Goal: Transaction & Acquisition: Subscribe to service/newsletter

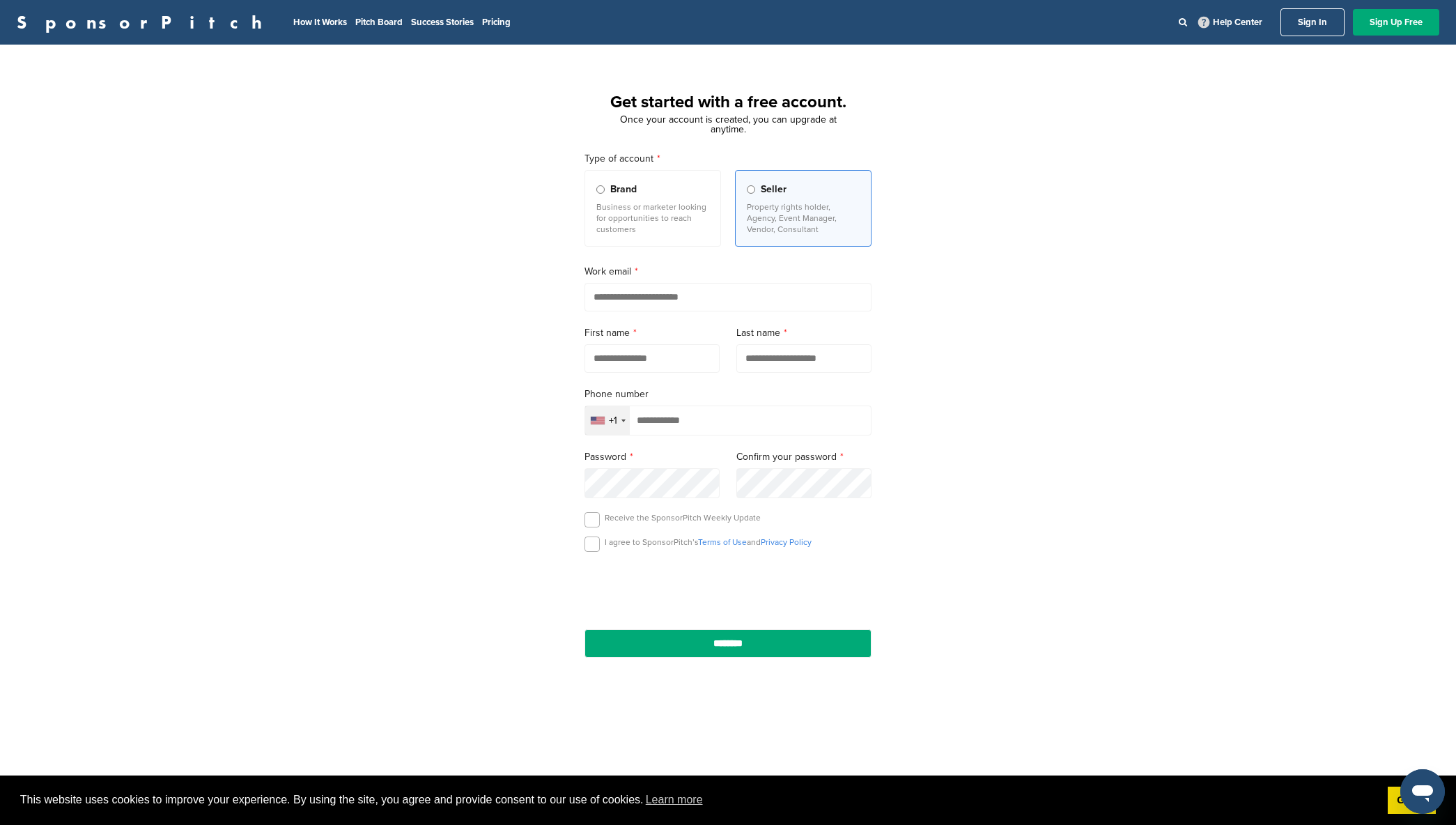
click at [658, 220] on p "Business or marketer looking for opportunities to reach customers" at bounding box center [653, 217] width 113 height 33
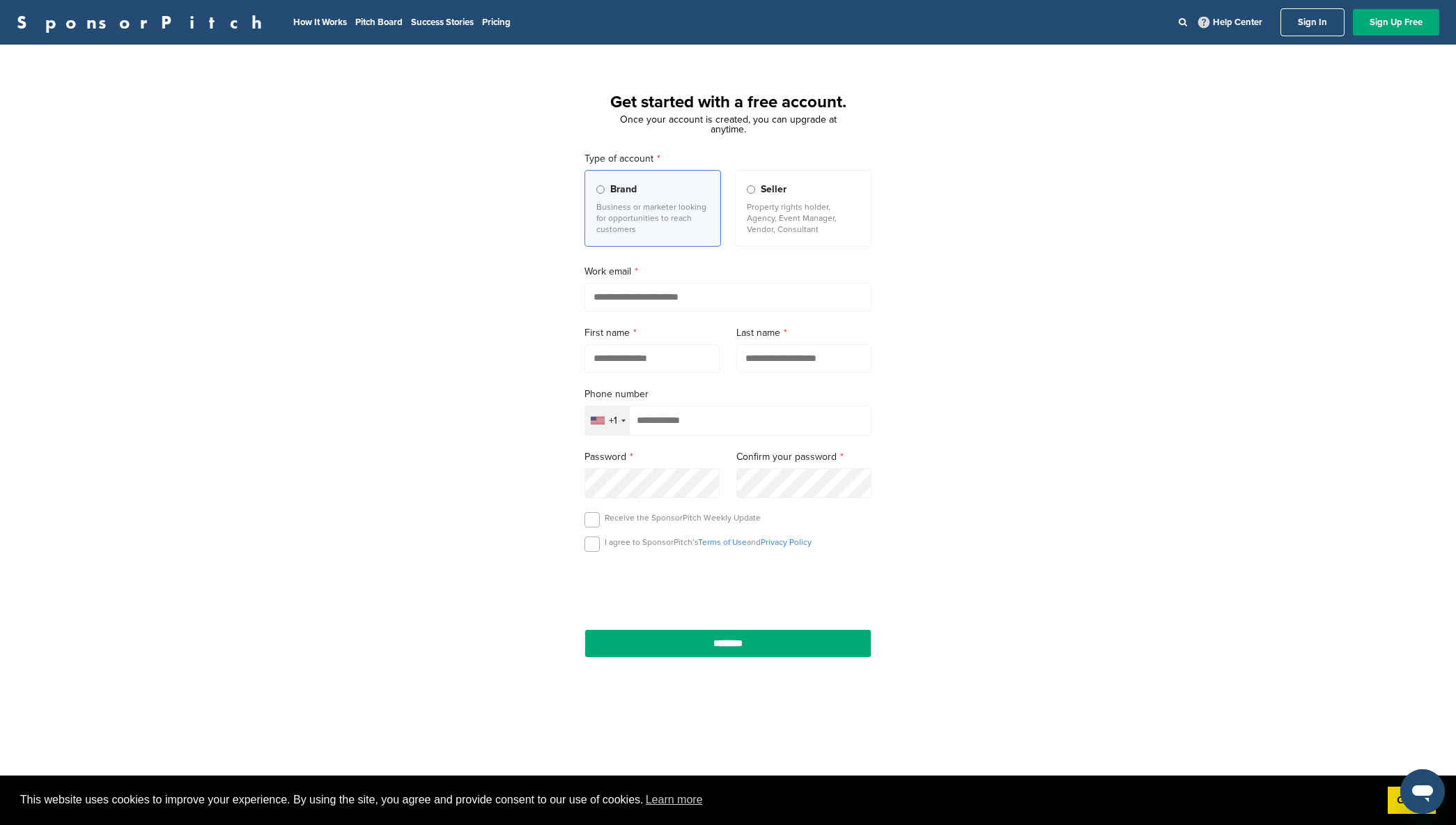
click at [791, 207] on p "Property rights holder, Agency, Event Manager, Vendor, Consultant" at bounding box center [804, 217] width 113 height 33
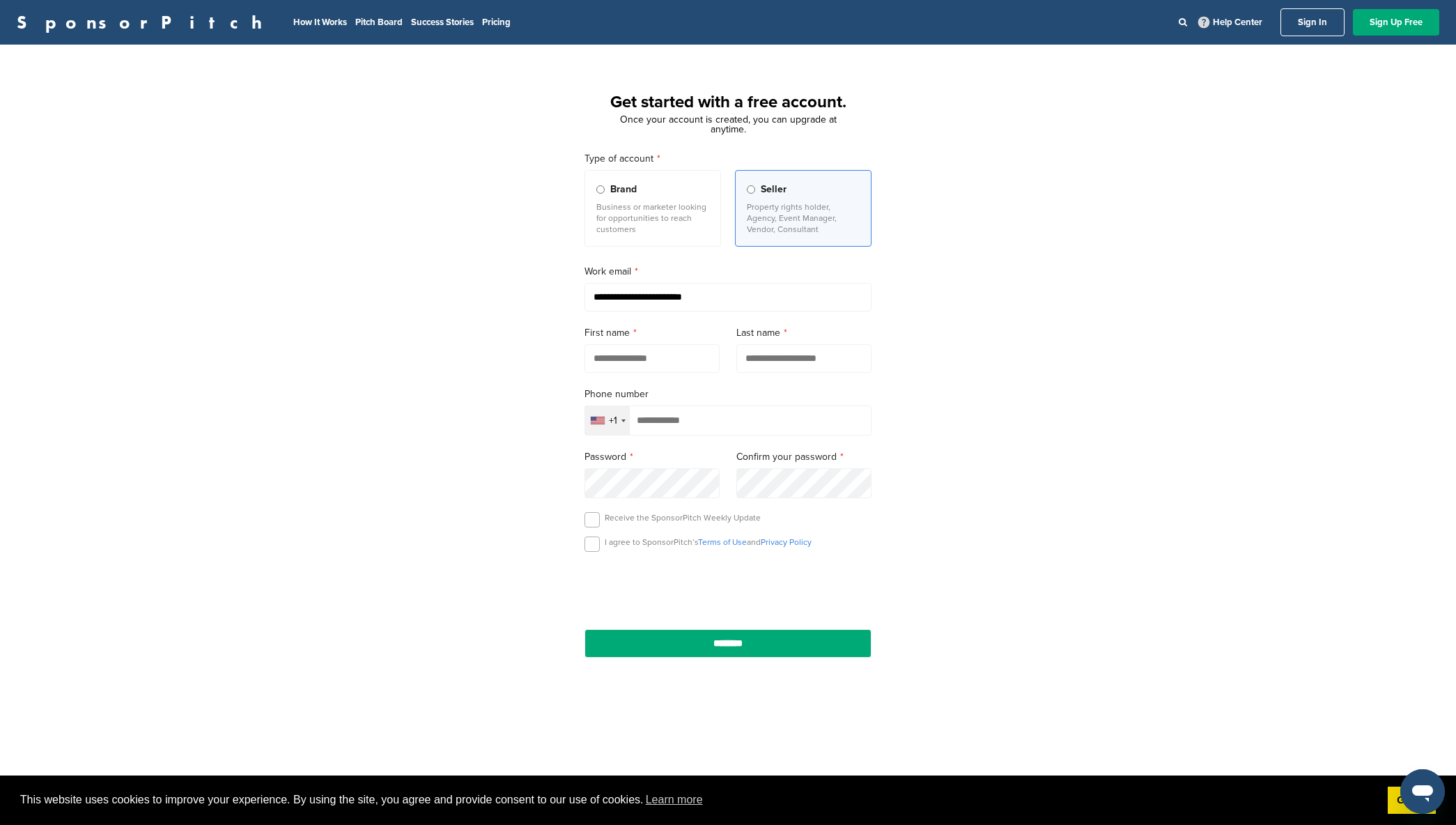
type input "**********"
type input "*********"
type input "*******"
type input "**********"
click at [600, 542] on div "I agree to SponsorPitch’s Terms of Use and Privacy Policy" at bounding box center [728, 547] width 287 height 21
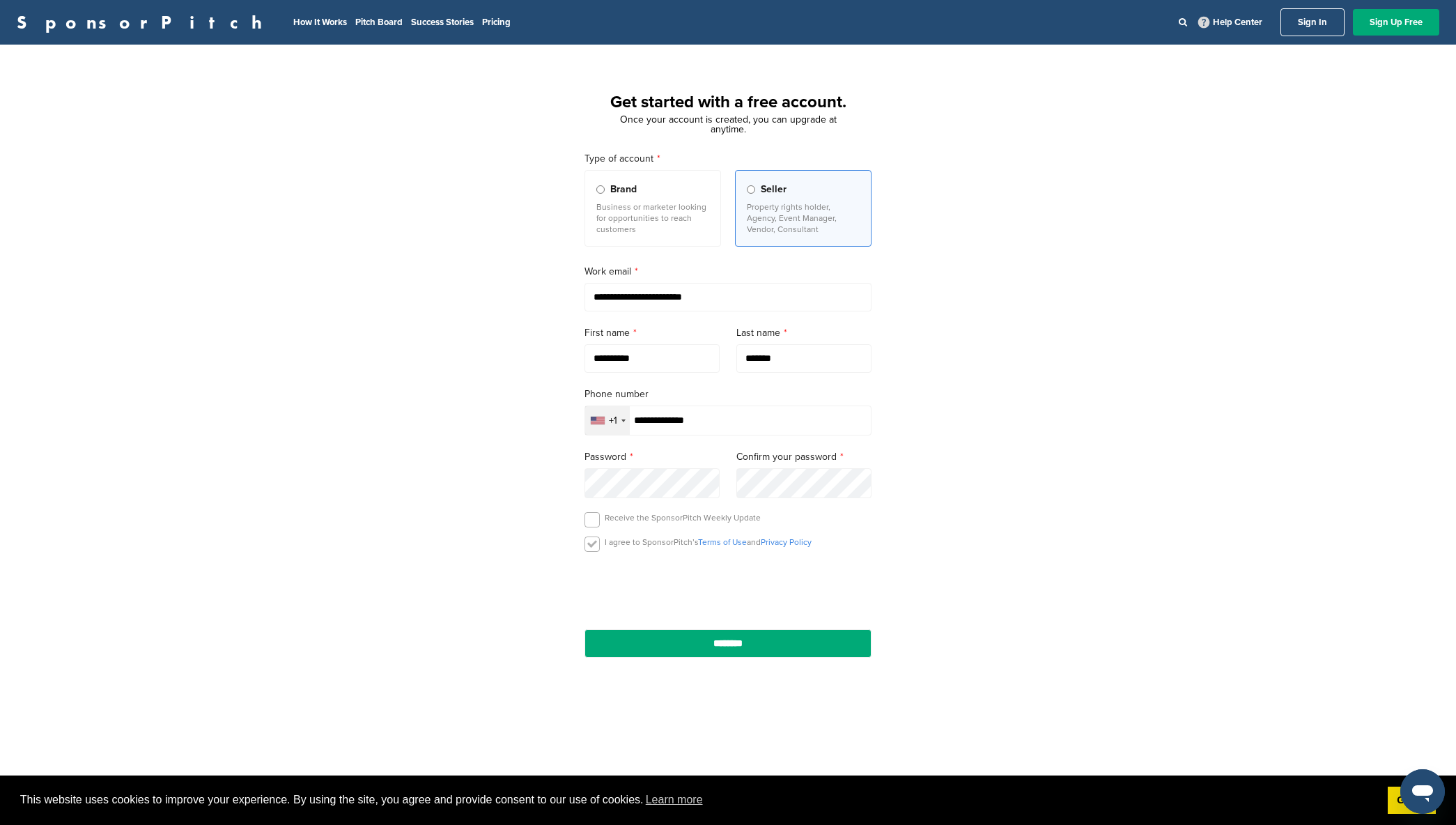
click at [590, 549] on label at bounding box center [593, 545] width 15 height 15
click at [587, 526] on label at bounding box center [593, 520] width 15 height 15
click at [773, 665] on div "**********" at bounding box center [728, 412] width 321 height 554
click at [776, 651] on input "********" at bounding box center [728, 644] width 287 height 28
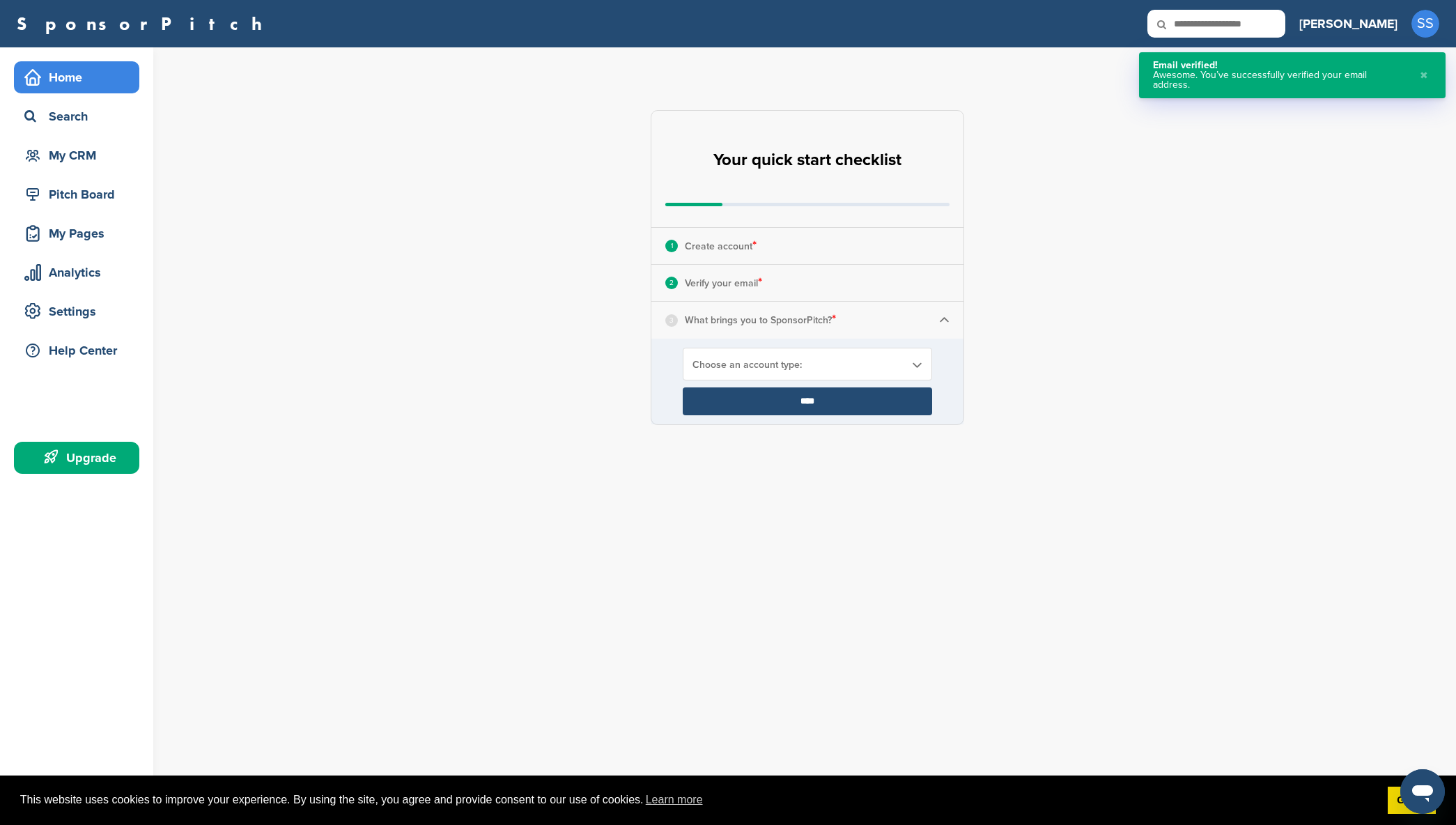
click at [758, 362] on span "Choose an account type:" at bounding box center [798, 364] width 211 height 12
click at [759, 416] on li "Looking for Sponsors" at bounding box center [807, 420] width 241 height 25
click at [761, 404] on input "****" at bounding box center [808, 402] width 249 height 28
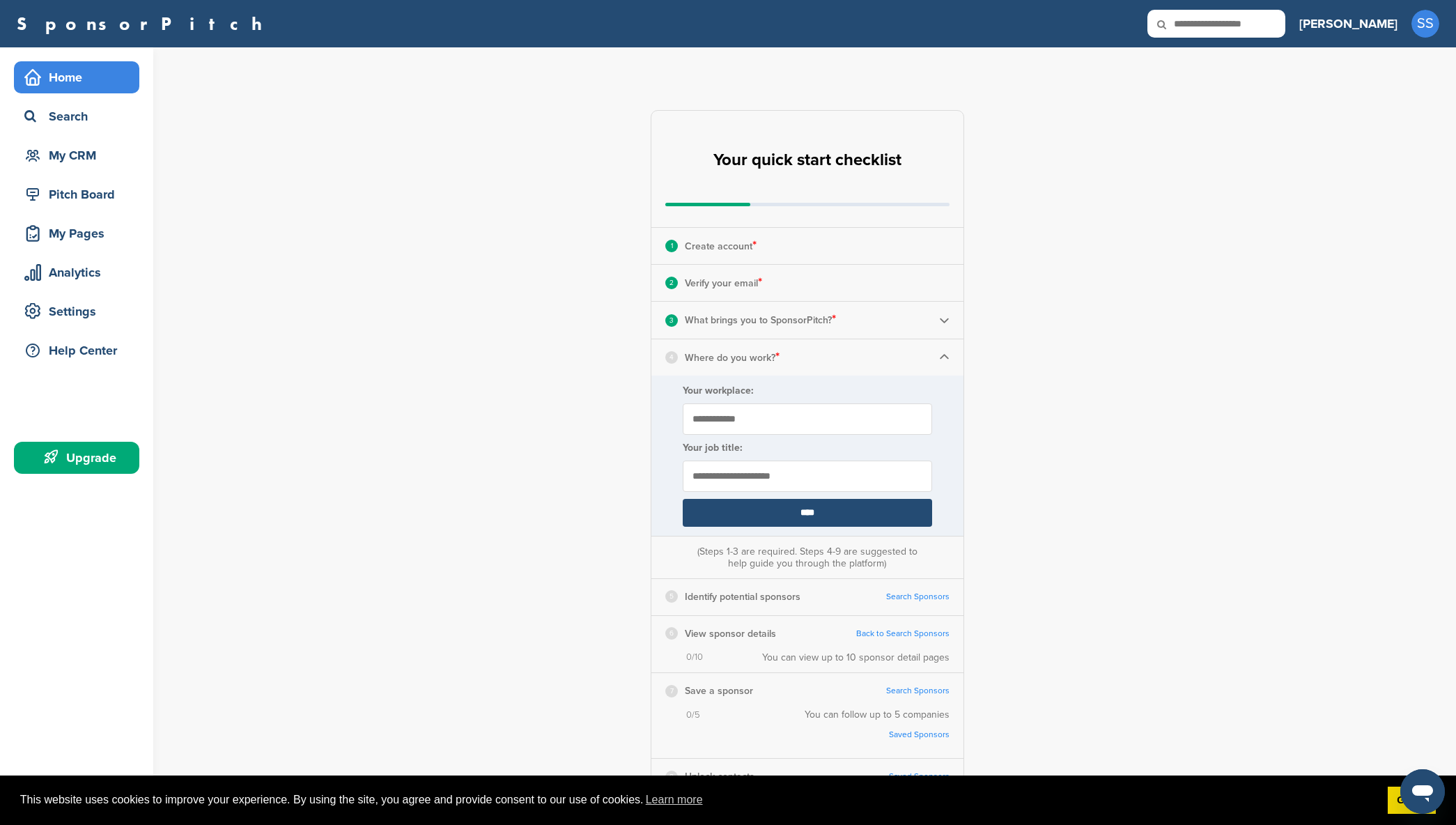
type input "**********"
drag, startPoint x: 818, startPoint y: 513, endPoint x: 801, endPoint y: 504, distance: 19.2
click at [817, 513] on input "****" at bounding box center [808, 514] width 249 height 28
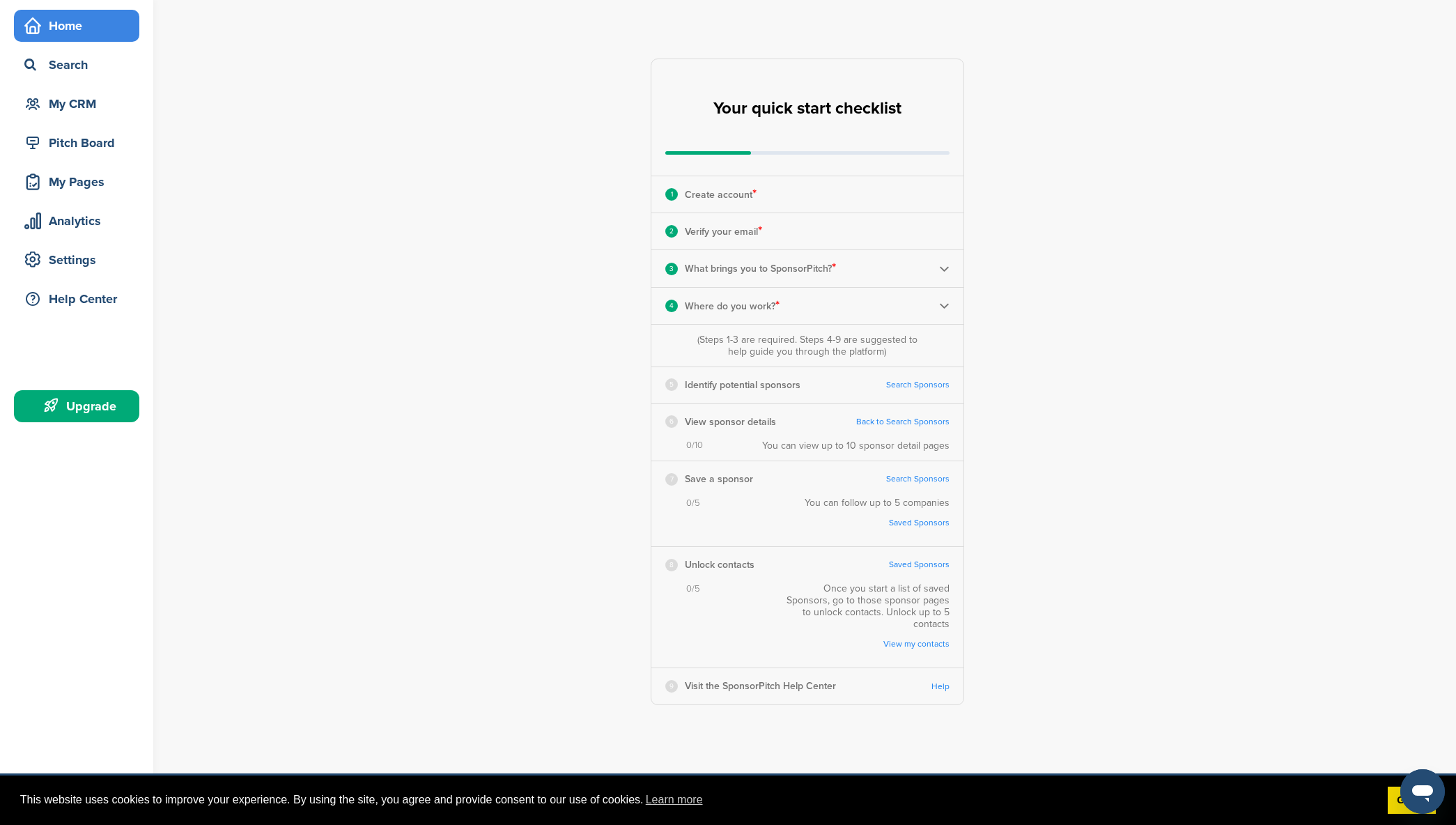
scroll to position [52, 0]
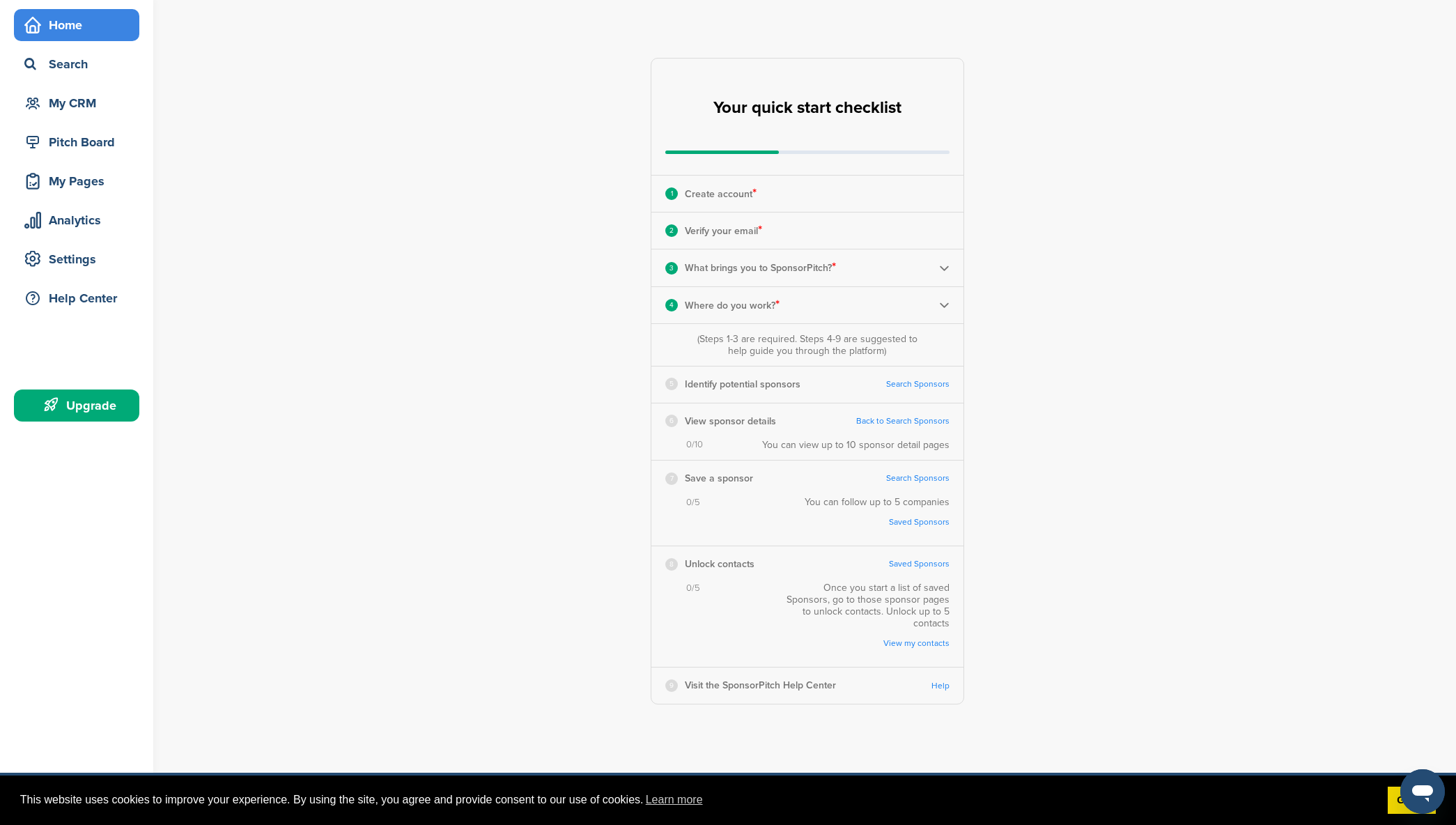
click at [917, 383] on link "Search Sponsors" at bounding box center [917, 384] width 63 height 10
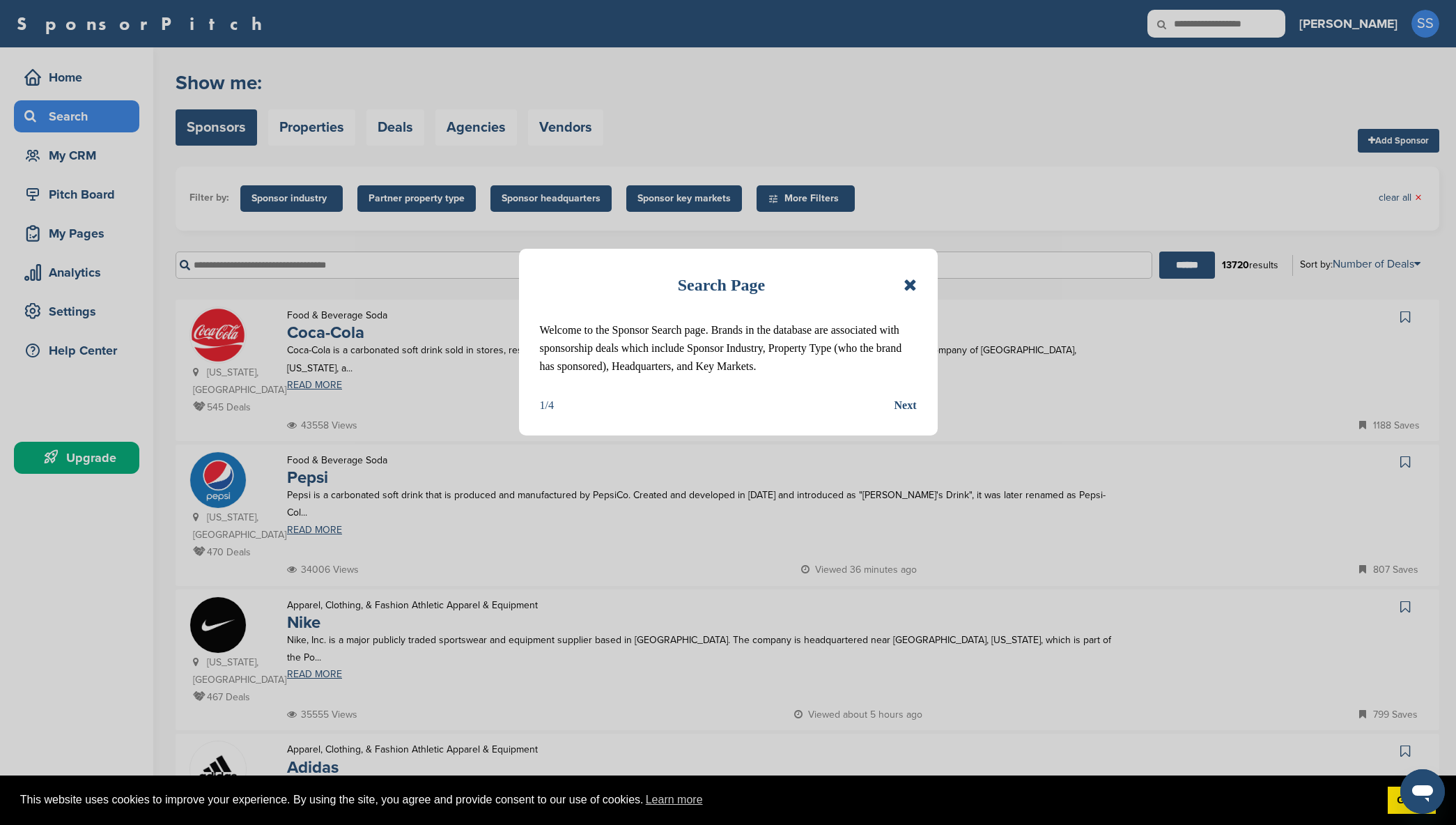
click at [905, 406] on div "Next" at bounding box center [906, 405] width 23 height 18
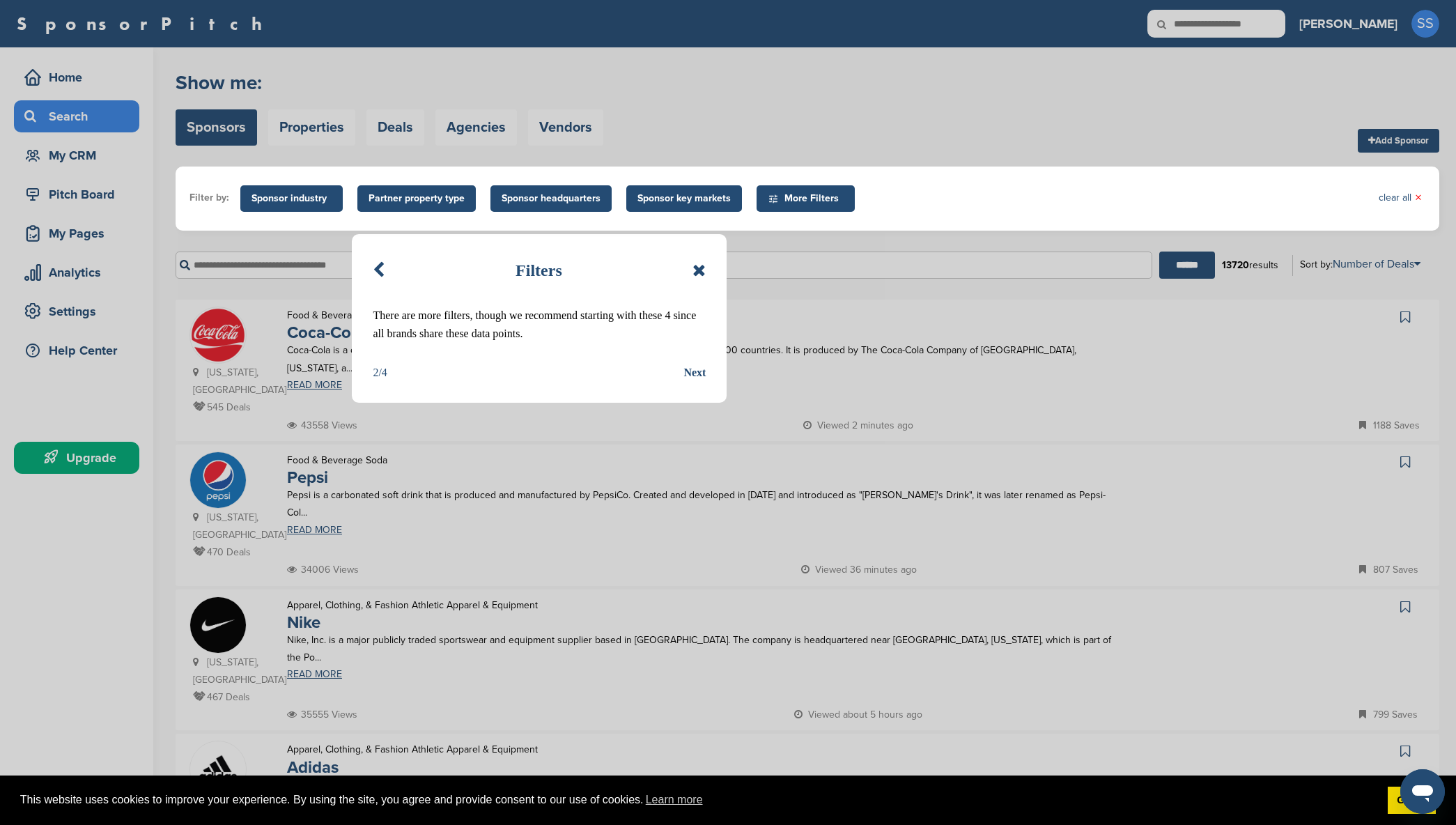
click at [694, 372] on div "Next" at bounding box center [695, 372] width 23 height 18
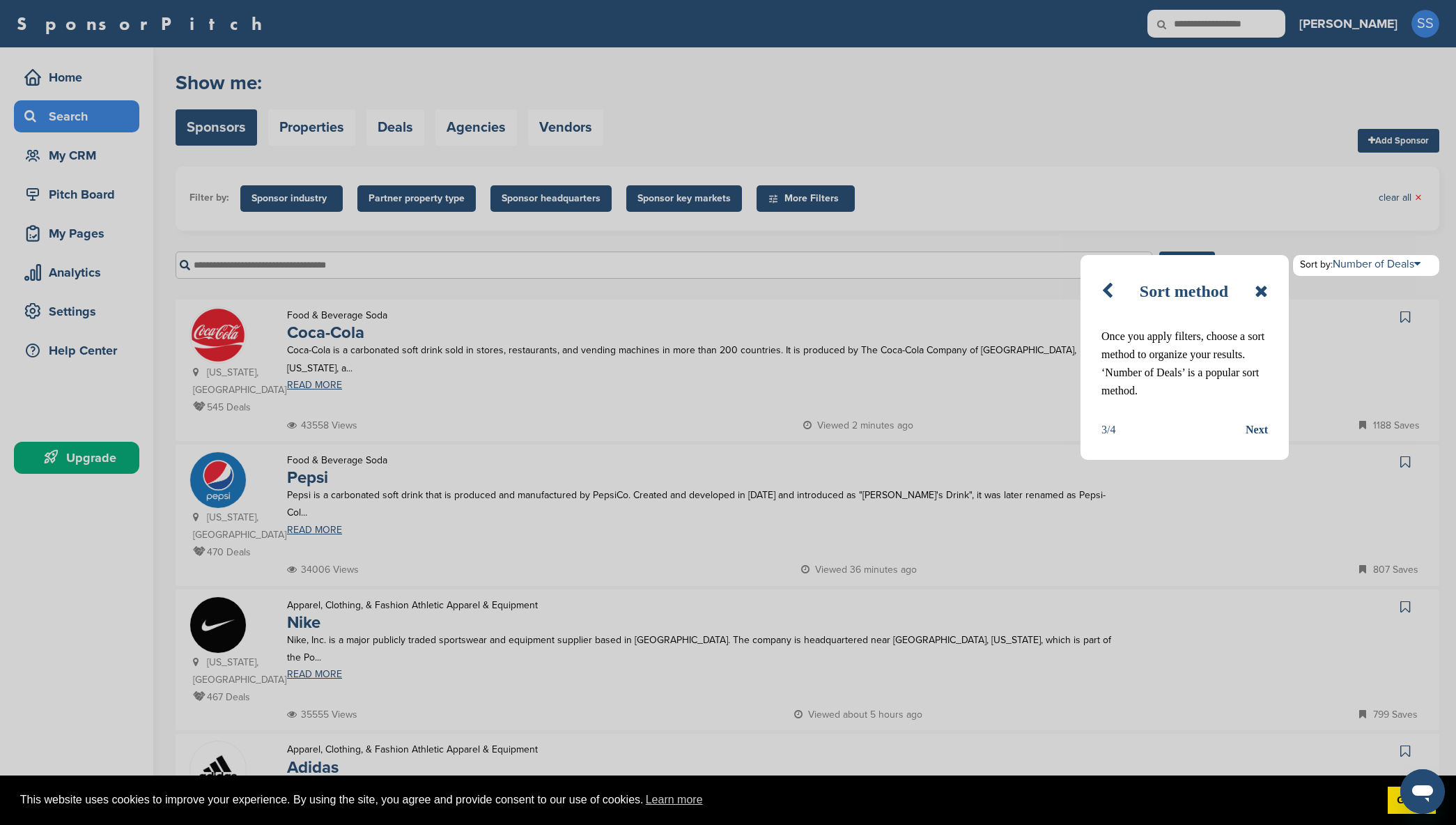
click at [1252, 433] on div "Next" at bounding box center [1257, 429] width 23 height 18
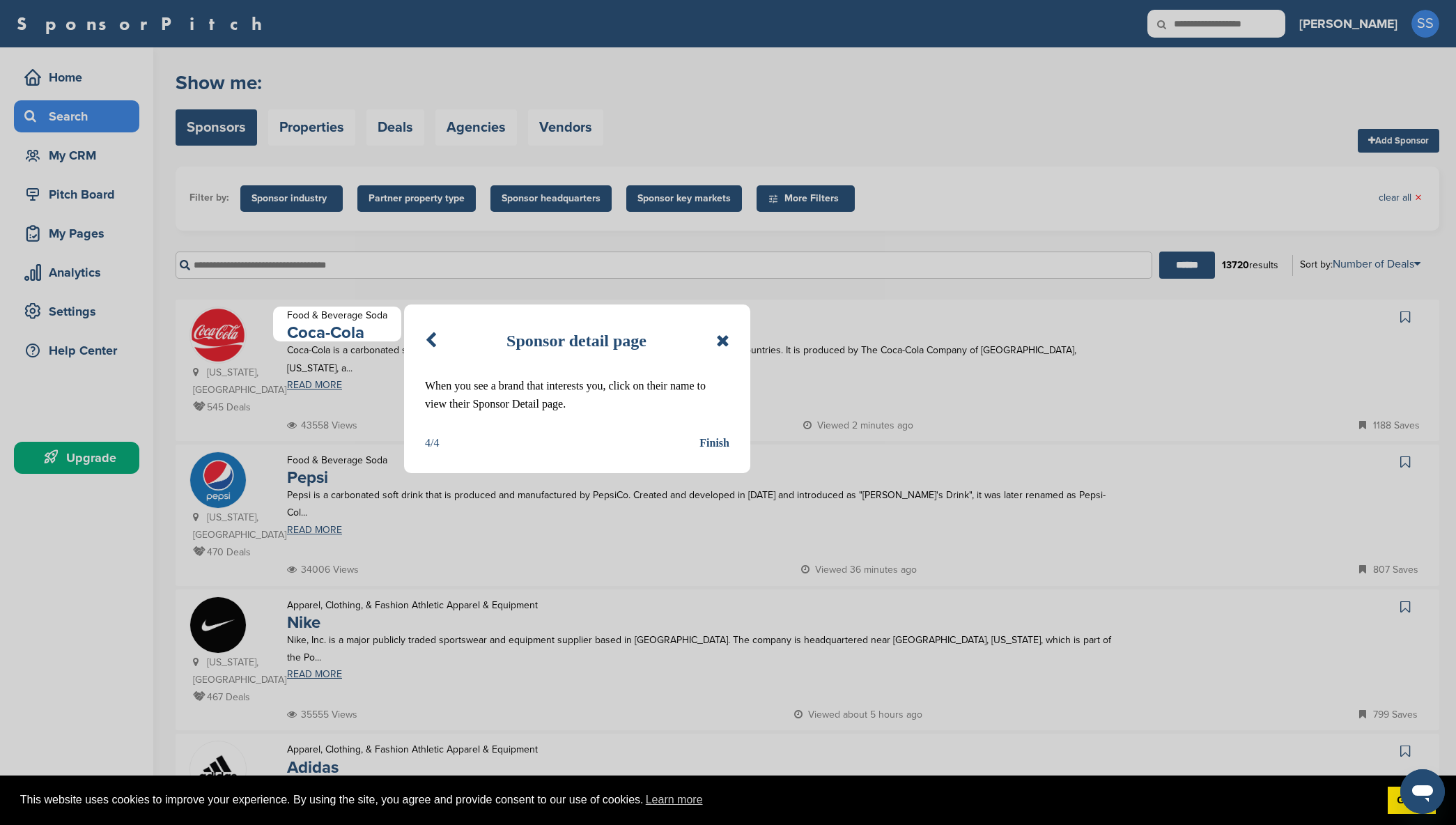
click at [718, 440] on div "Finish" at bounding box center [714, 443] width 30 height 18
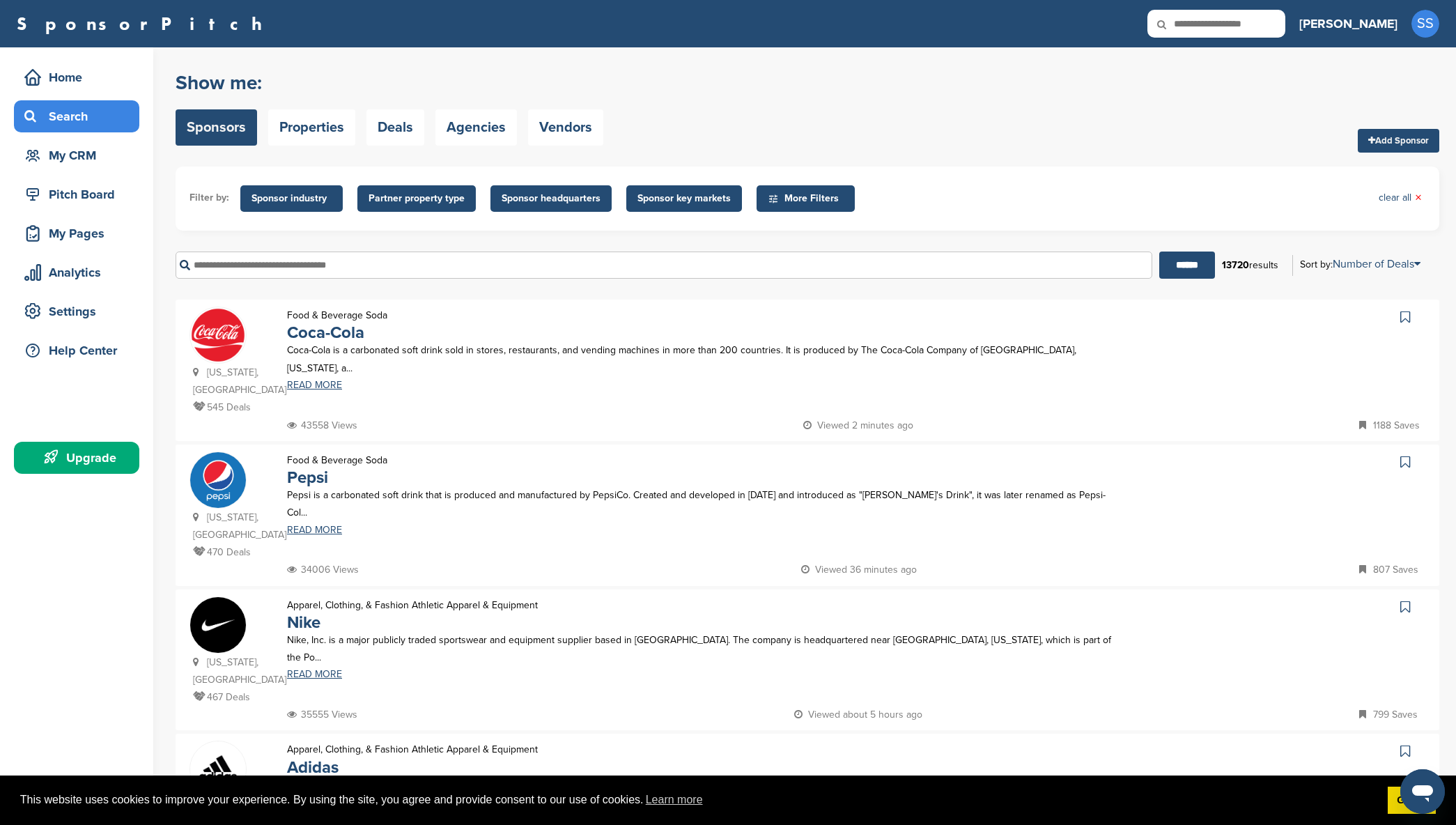
click at [287, 195] on span "Sponsor industry" at bounding box center [292, 198] width 80 height 15
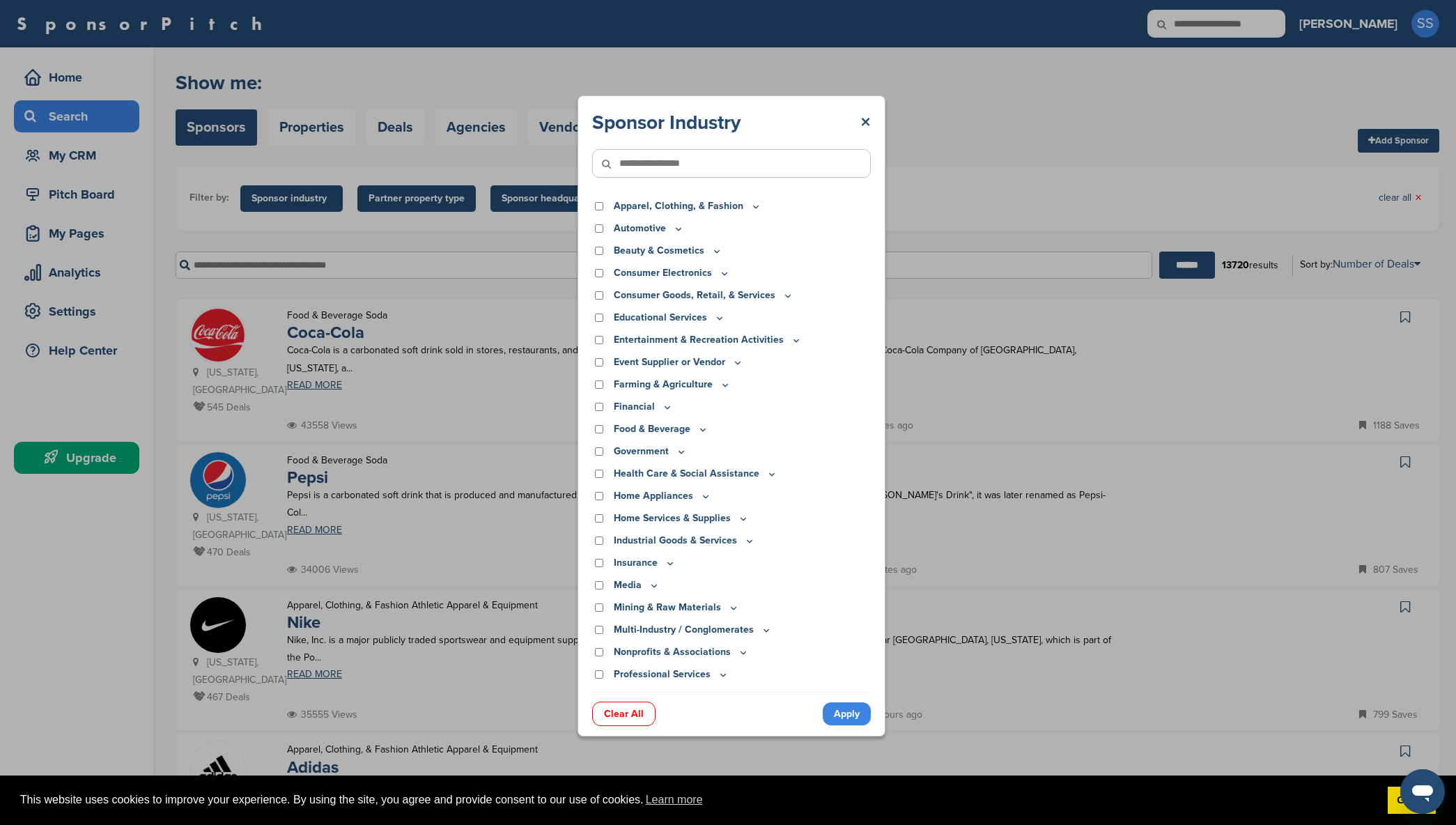
click at [777, 162] on input"] "text" at bounding box center [731, 163] width 278 height 28
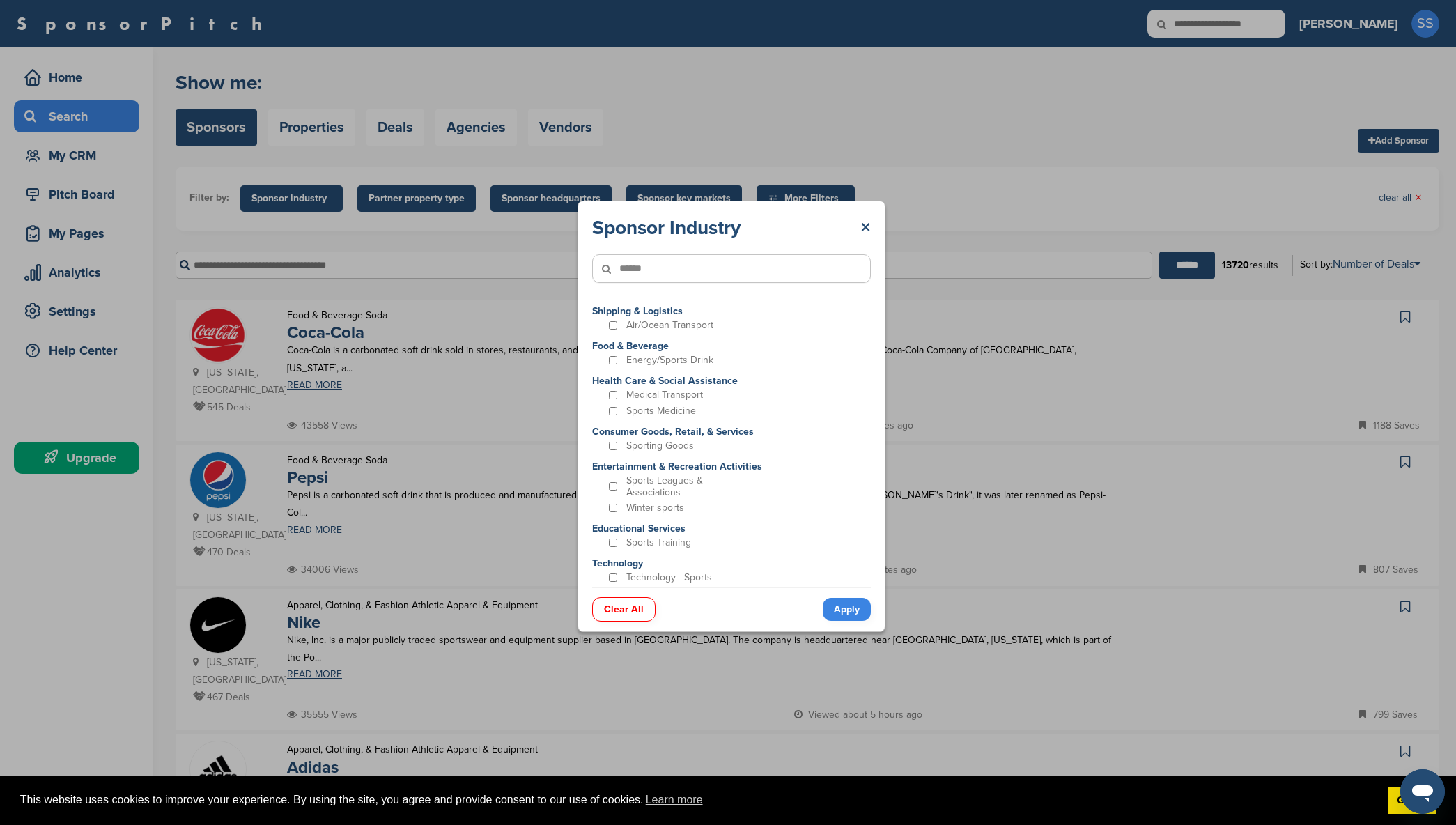
type input"] "******"
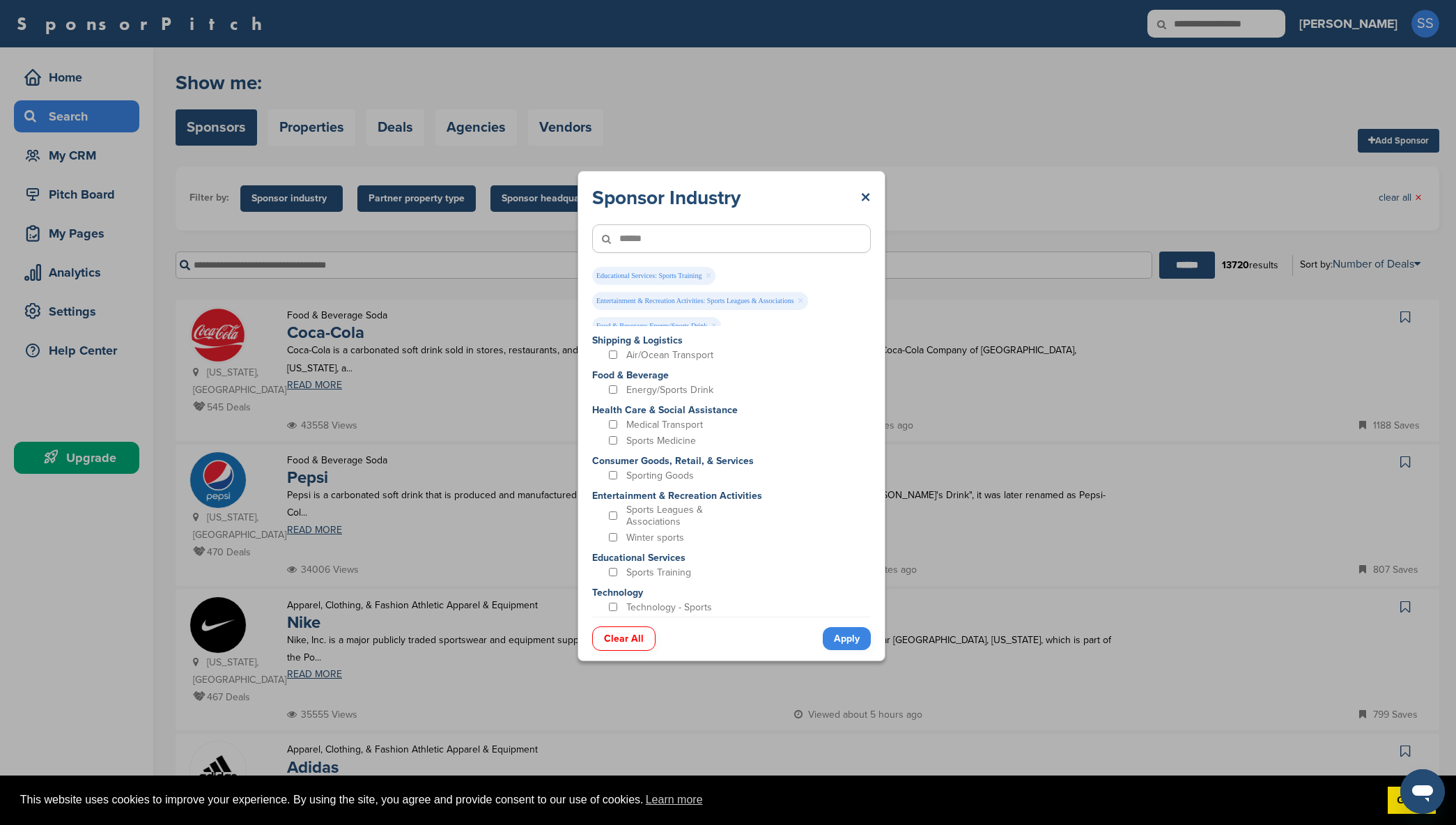
click at [845, 640] on link "Apply" at bounding box center [846, 639] width 48 height 23
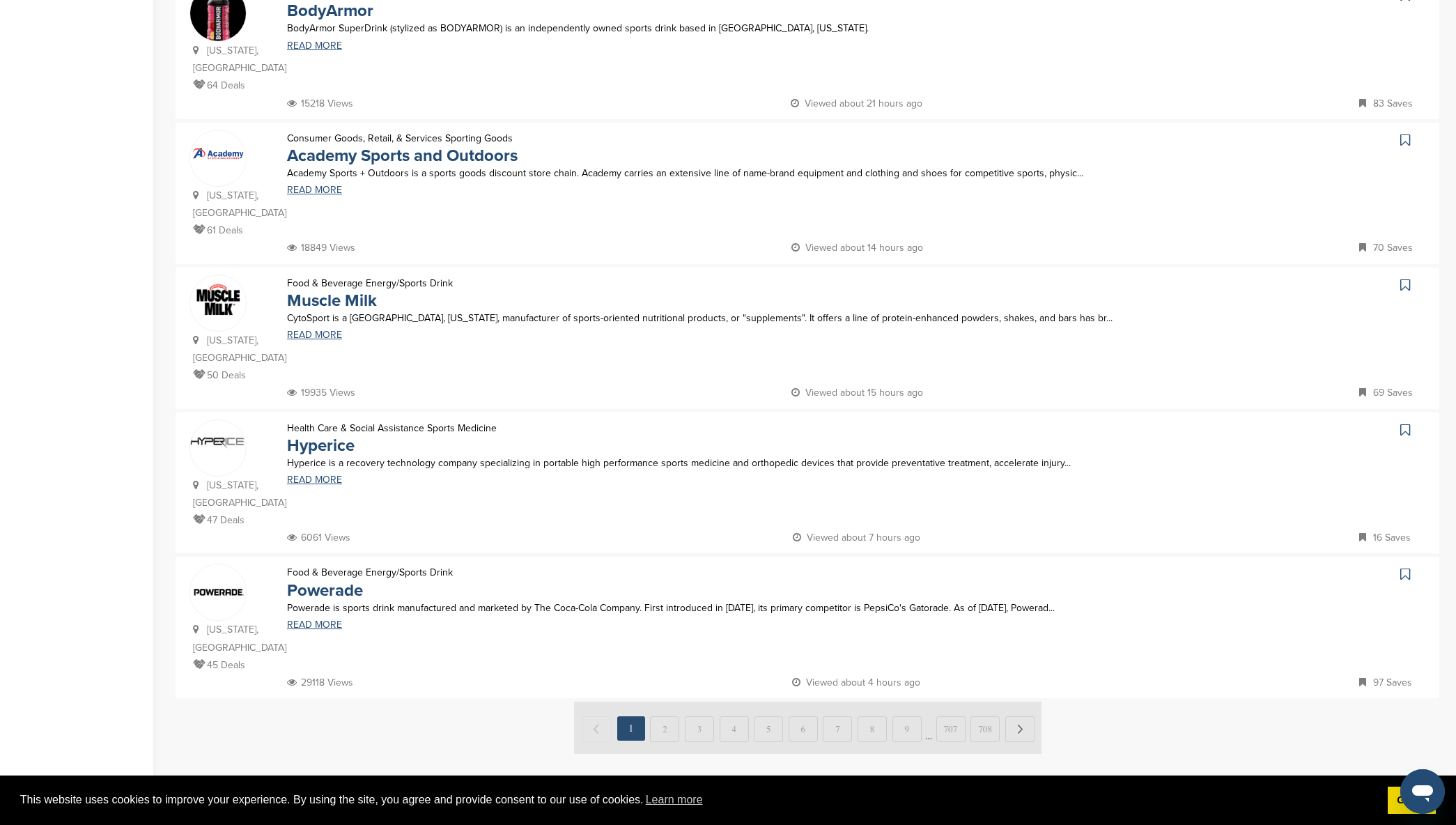
scroll to position [1077, 0]
click at [1027, 702] on img at bounding box center [807, 728] width 467 height 52
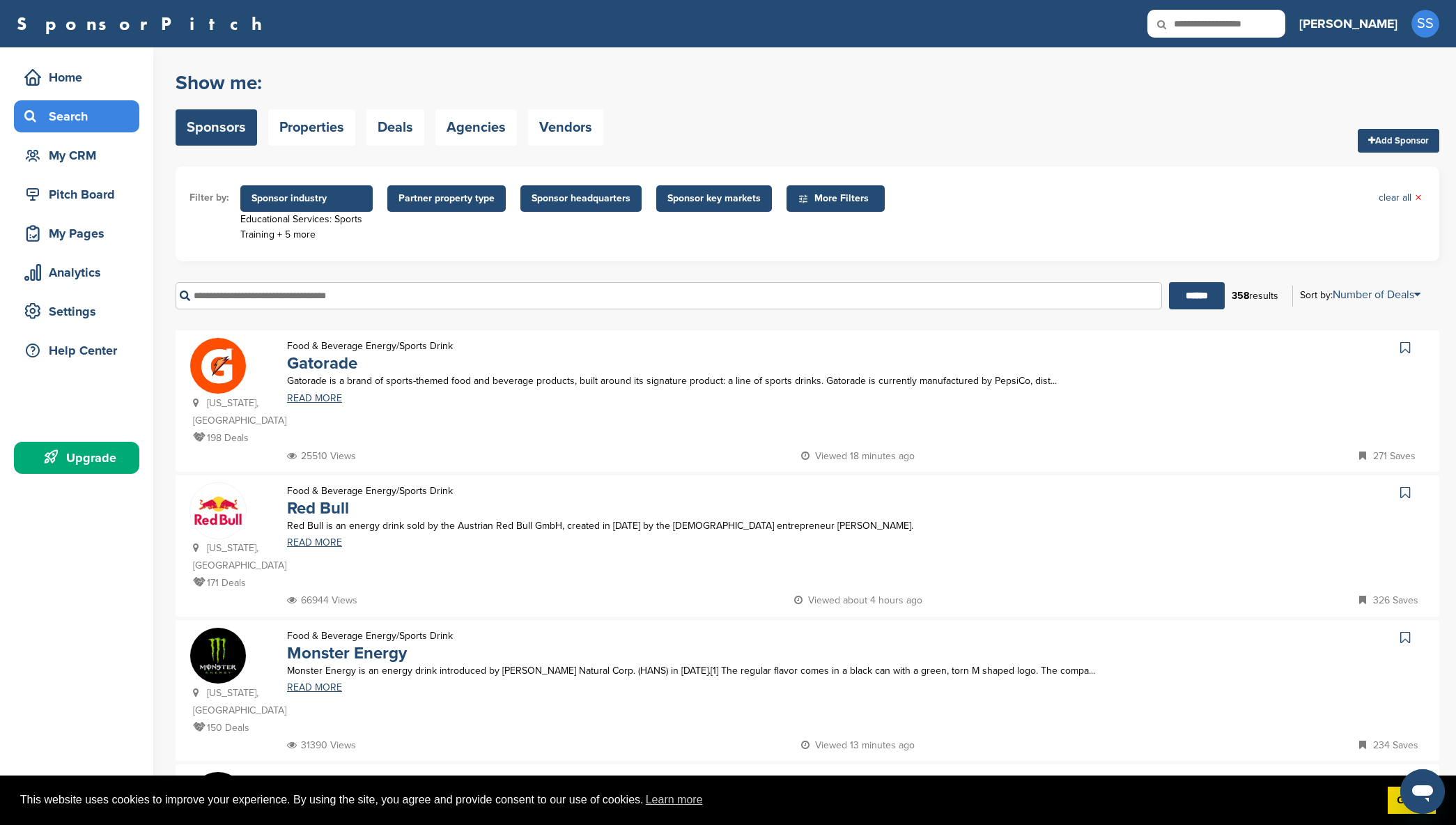
scroll to position [0, 0]
click at [478, 195] on span "Partner property type" at bounding box center [446, 198] width 96 height 15
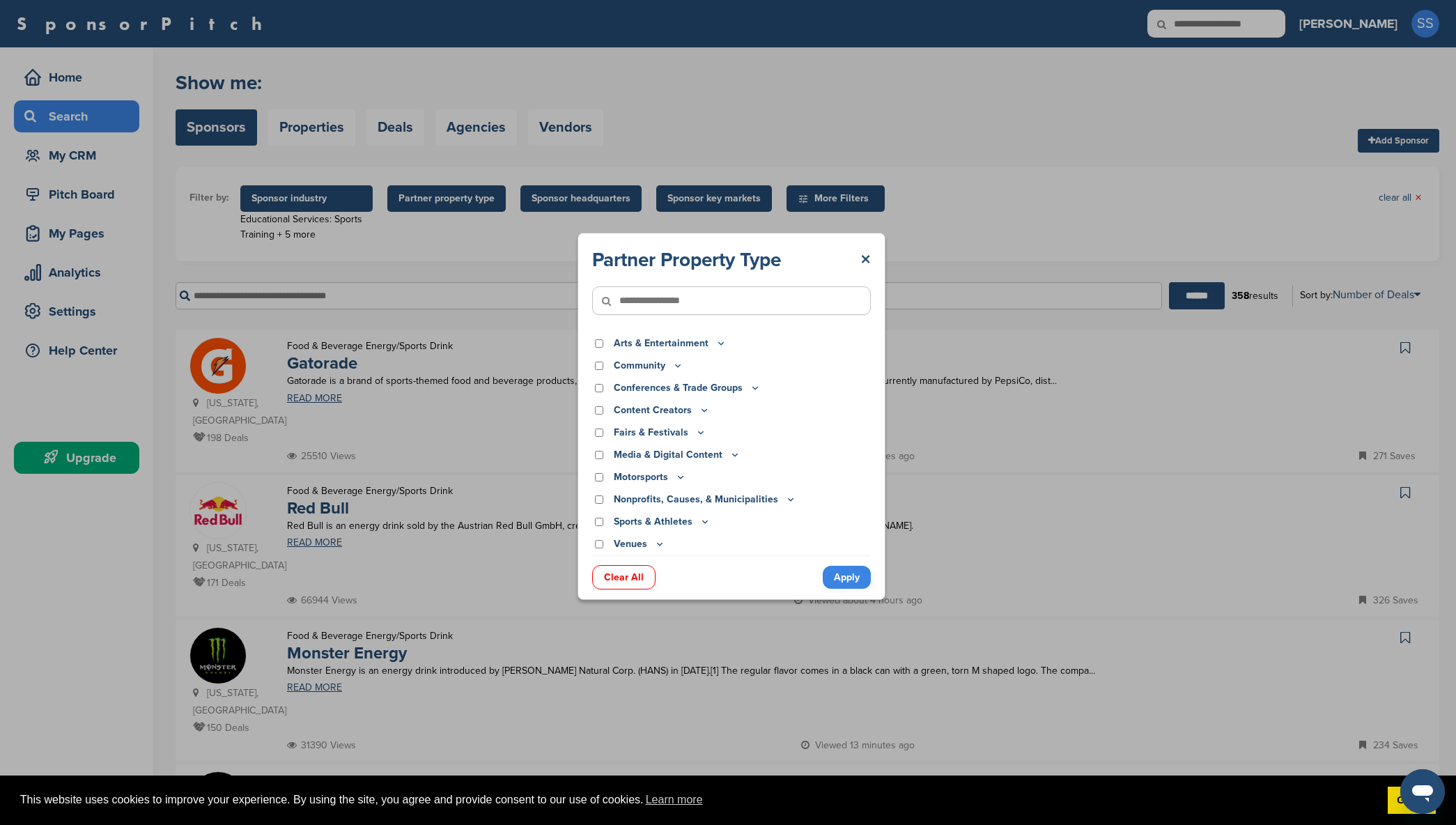
click at [701, 518] on icon at bounding box center [705, 521] width 11 height 12
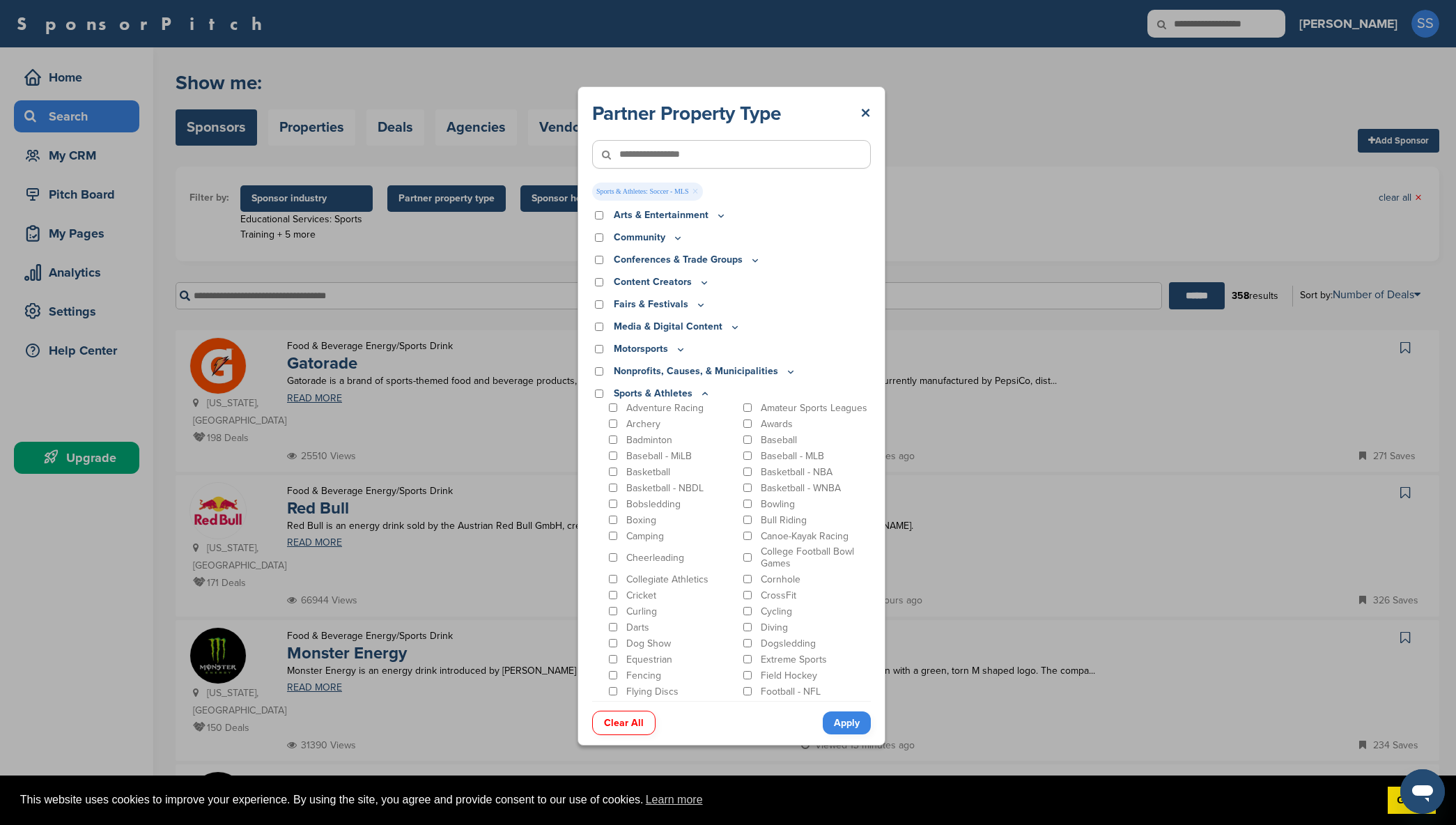
click at [715, 217] on icon at bounding box center [721, 215] width 11 height 12
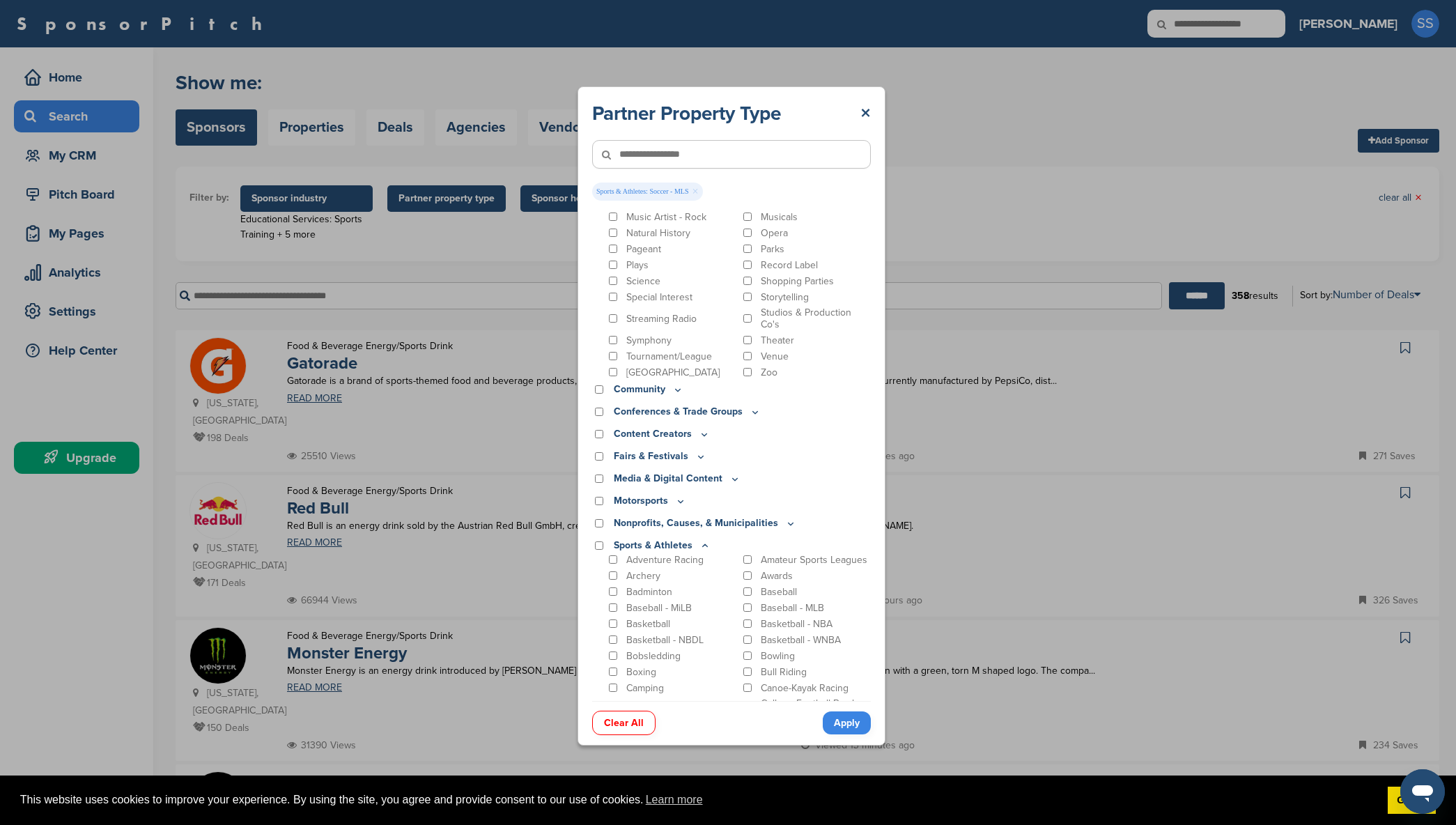
scroll to position [506, 0]
click at [851, 723] on link "Apply" at bounding box center [846, 723] width 48 height 23
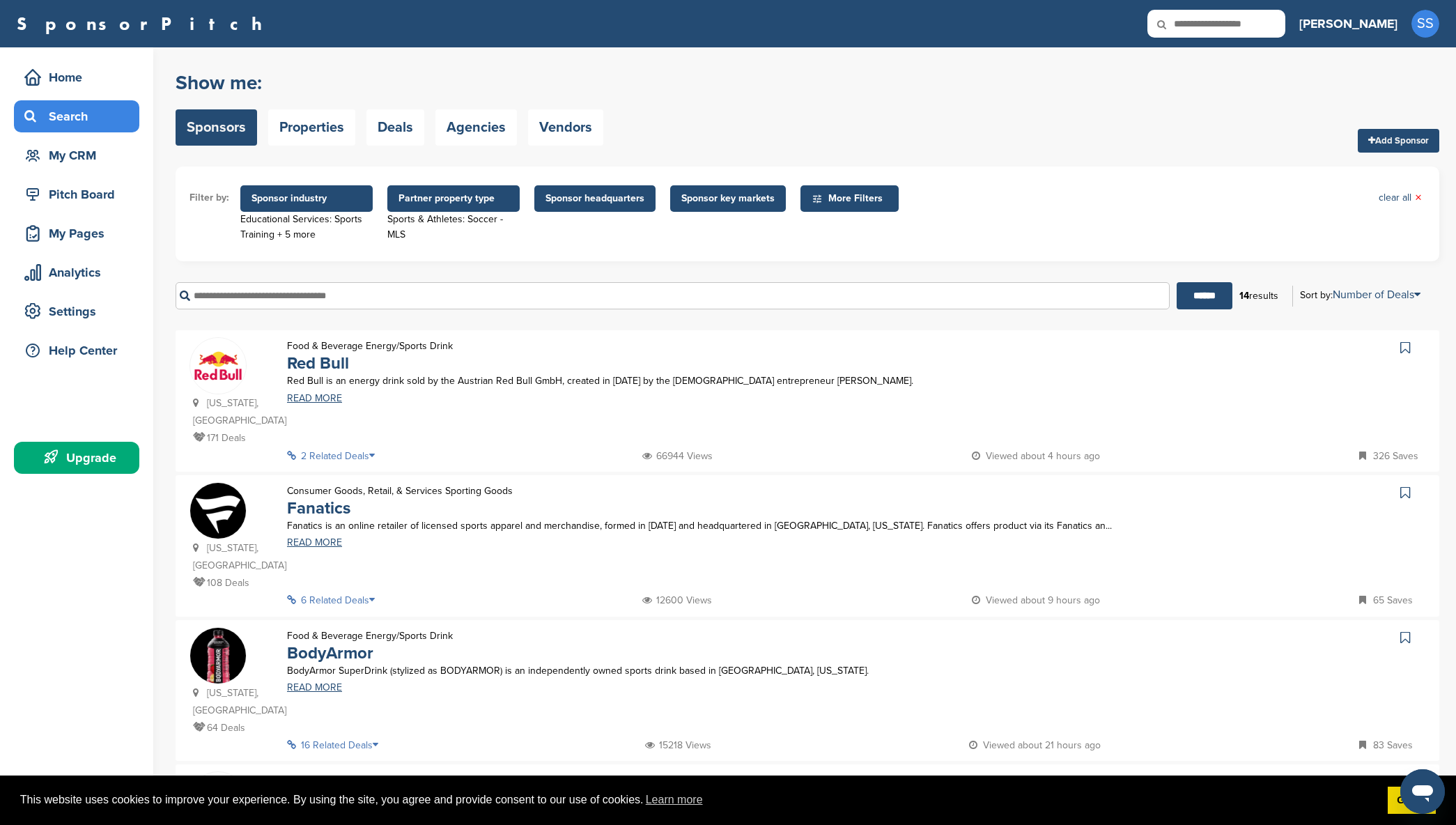
scroll to position [0, 0]
click at [598, 189] on span "Sponsor headquarters" at bounding box center [594, 198] width 121 height 26
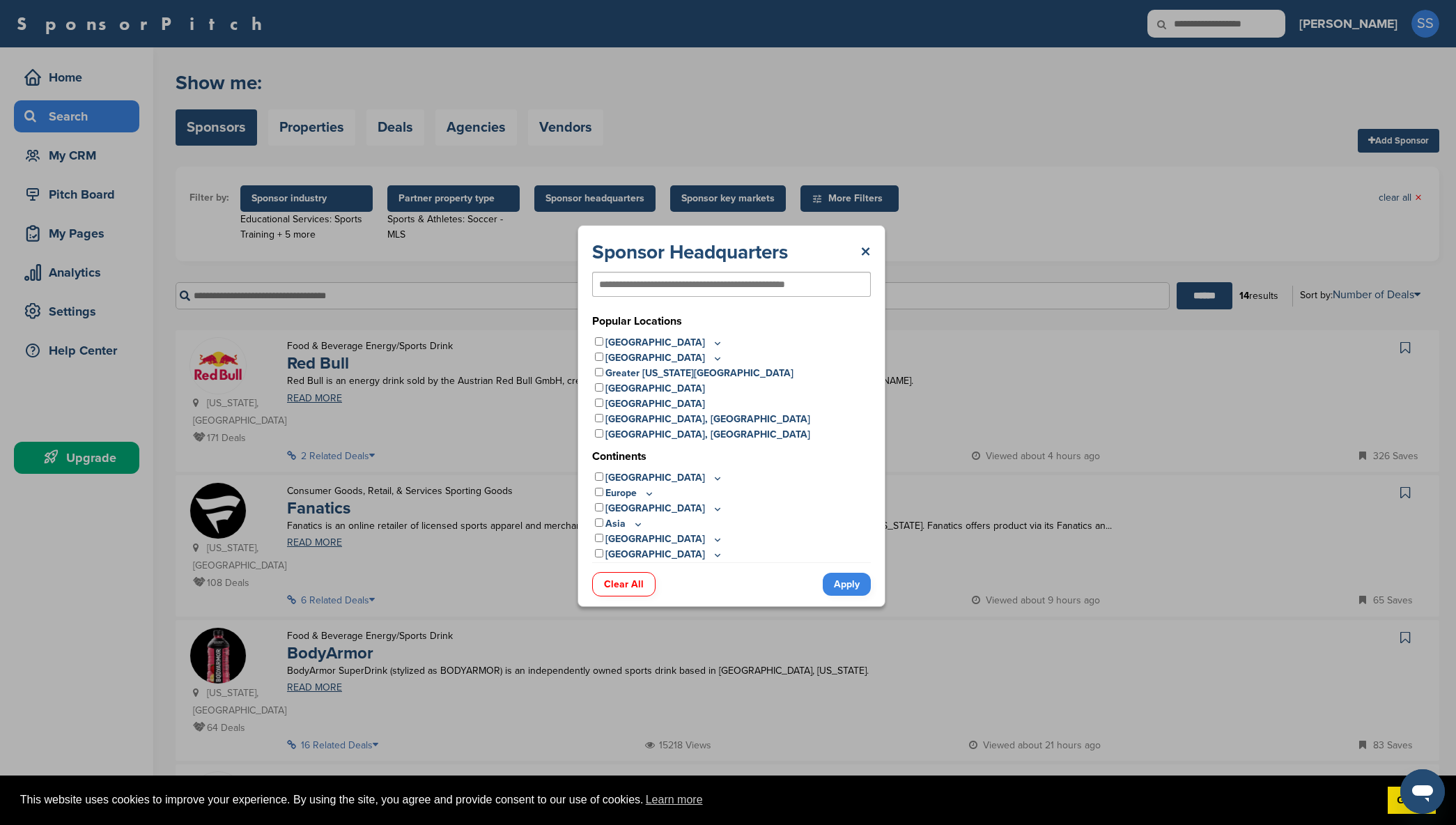
click at [602, 343] on div "[GEOGRAPHIC_DATA]" at bounding box center [731, 343] width 278 height 15
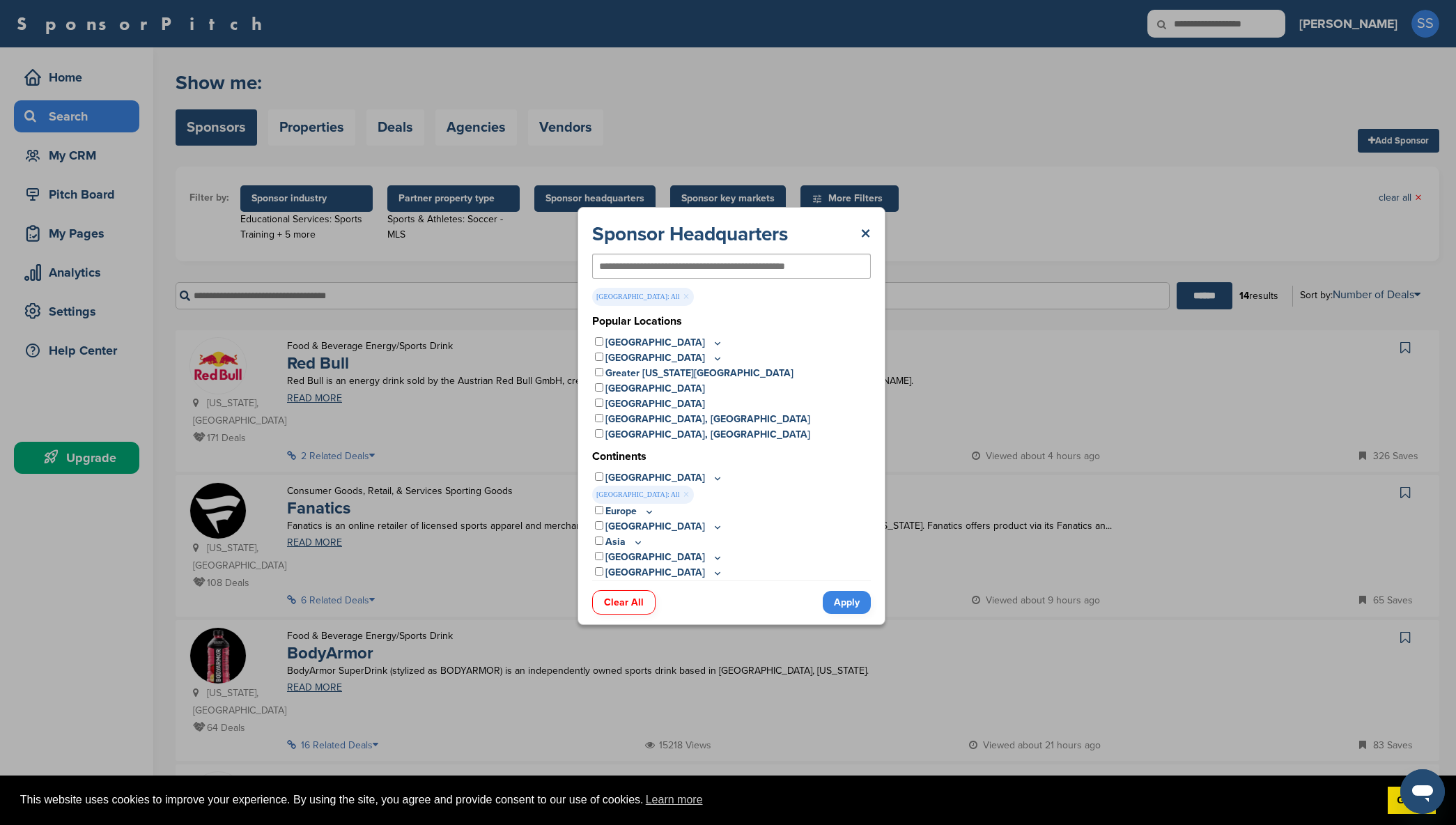
drag, startPoint x: 673, startPoint y: 478, endPoint x: 670, endPoint y: 471, distance: 7.6
click at [673, 477] on p "[GEOGRAPHIC_DATA]" at bounding box center [664, 478] width 118 height 15
click at [715, 479] on icon at bounding box center [717, 479] width 5 height 2
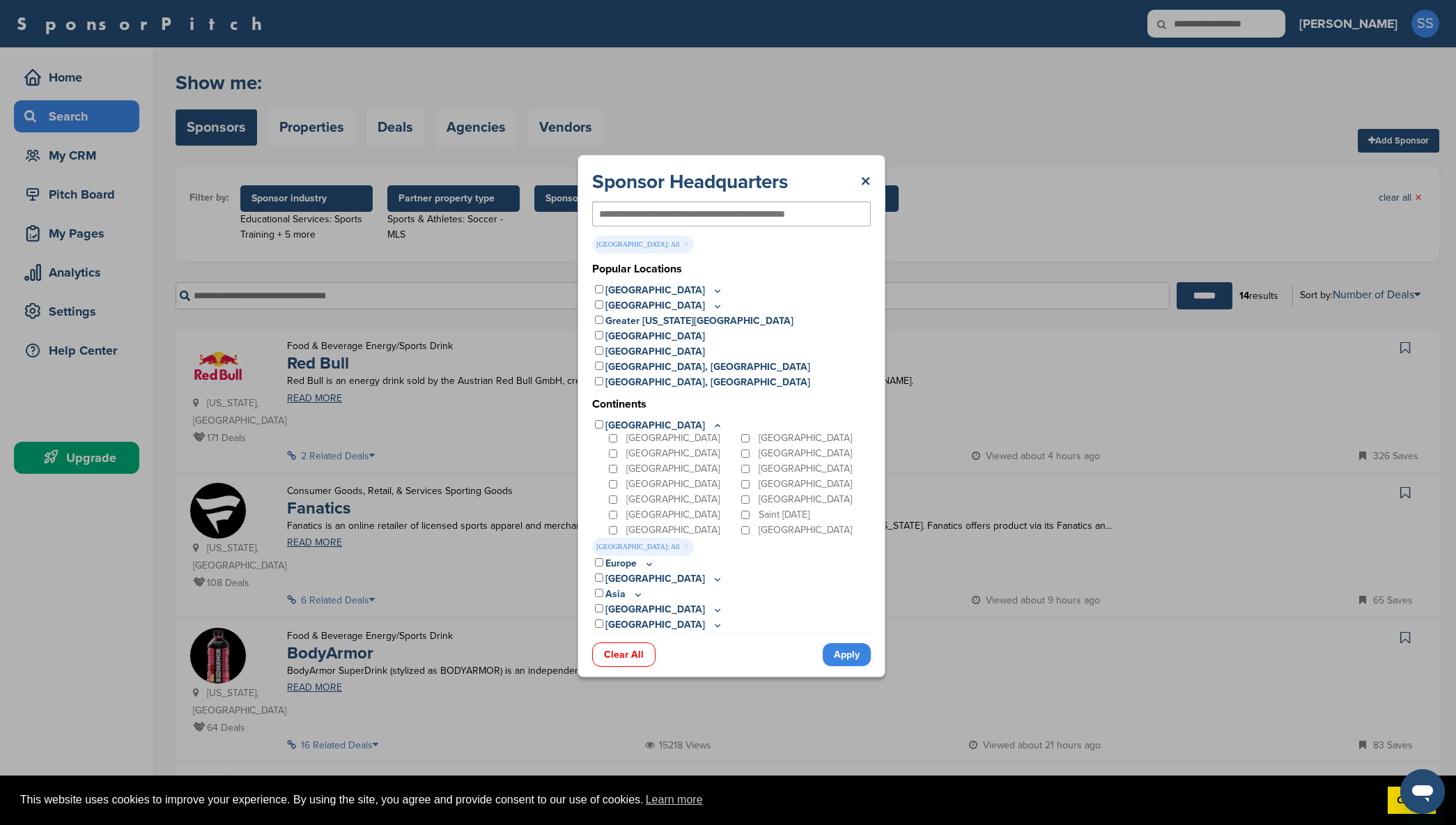
scroll to position [18, 0]
click at [848, 655] on link "Apply" at bounding box center [846, 655] width 48 height 23
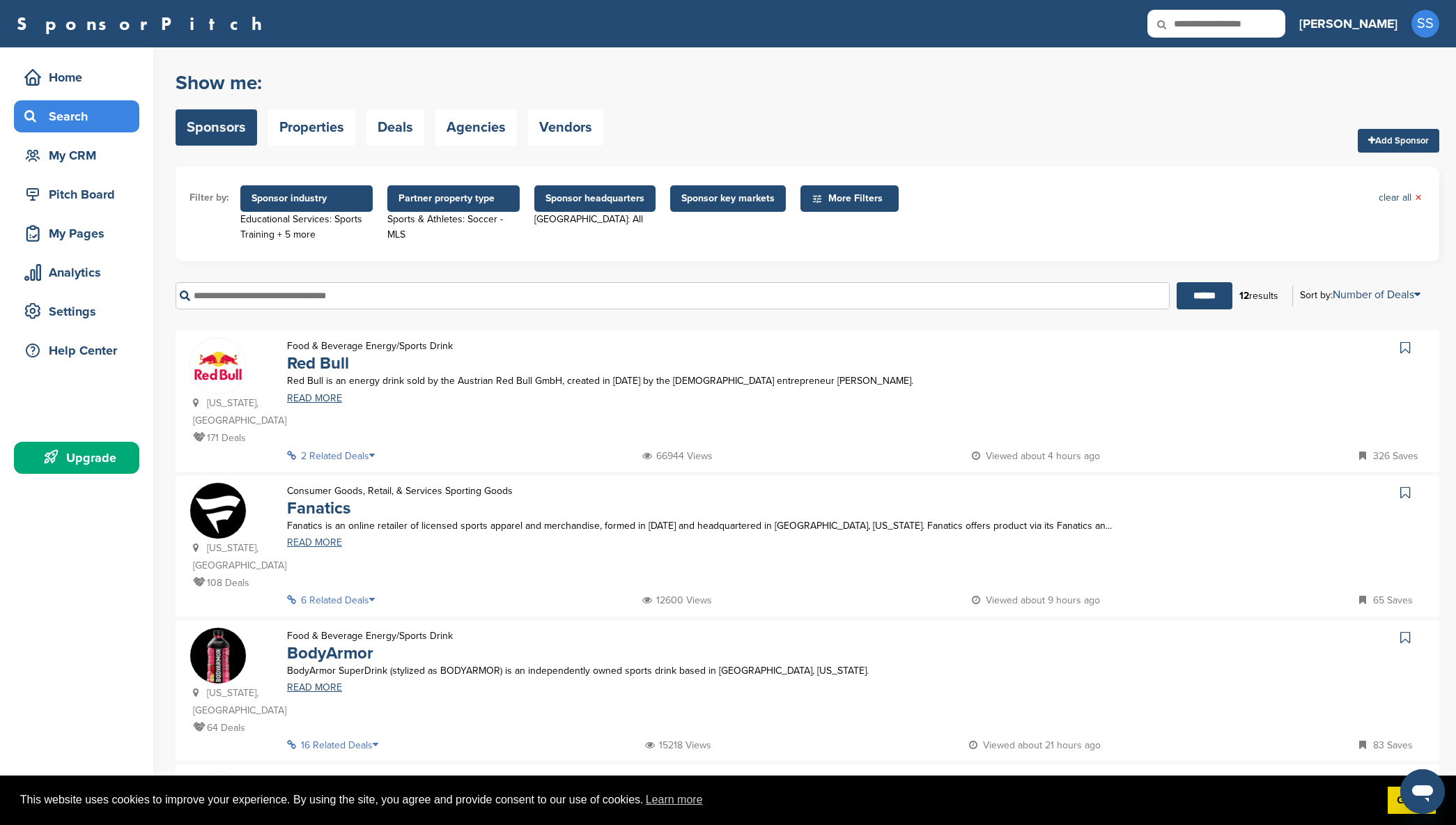
scroll to position [0, 0]
click at [435, 210] on span "Partner property type" at bounding box center [454, 198] width 132 height 26
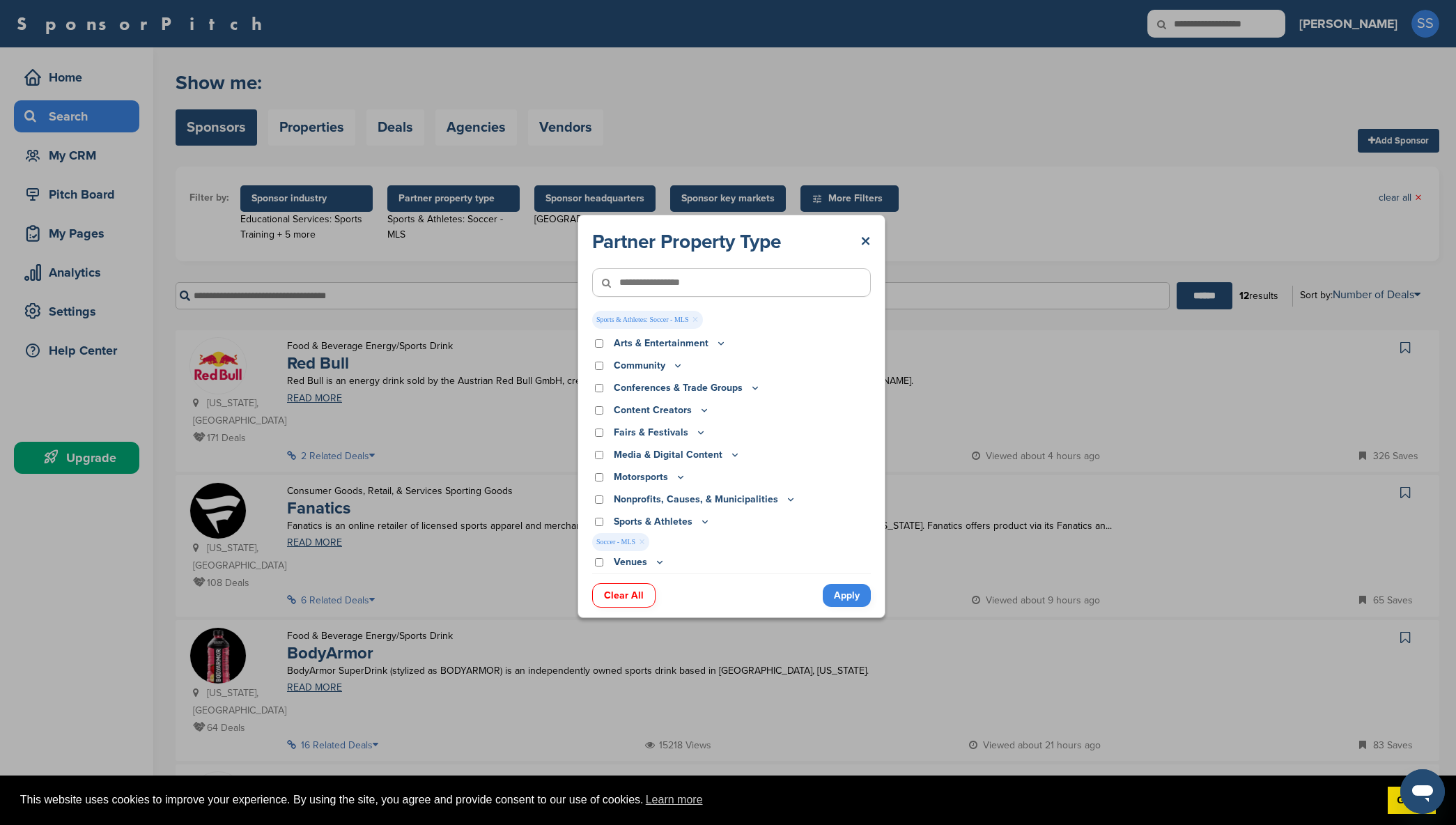
click at [625, 587] on link "Clear All" at bounding box center [624, 596] width 63 height 25
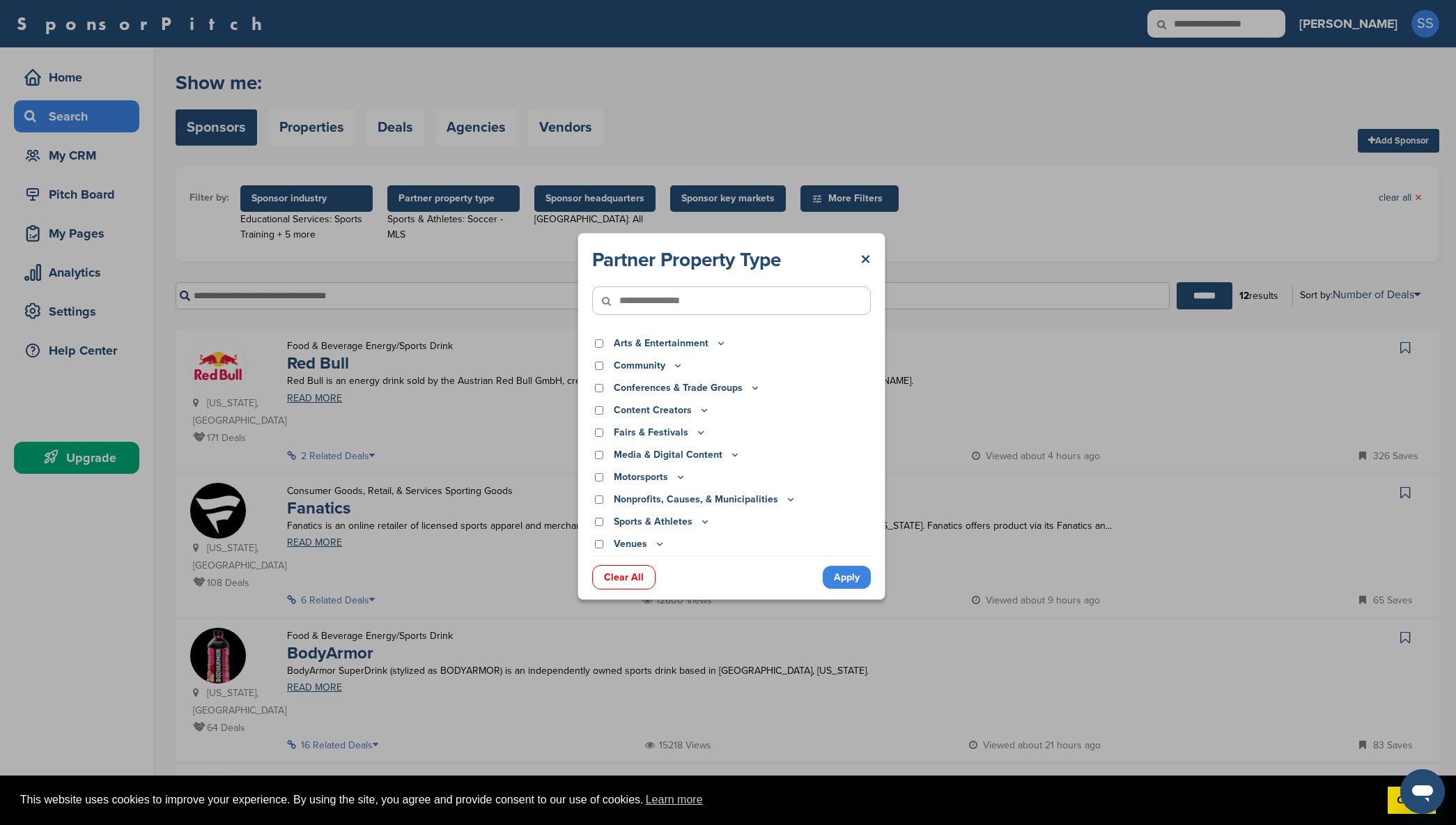
click at [625, 578] on link "Clear All" at bounding box center [624, 578] width 63 height 25
click at [857, 583] on link "Apply" at bounding box center [846, 578] width 48 height 23
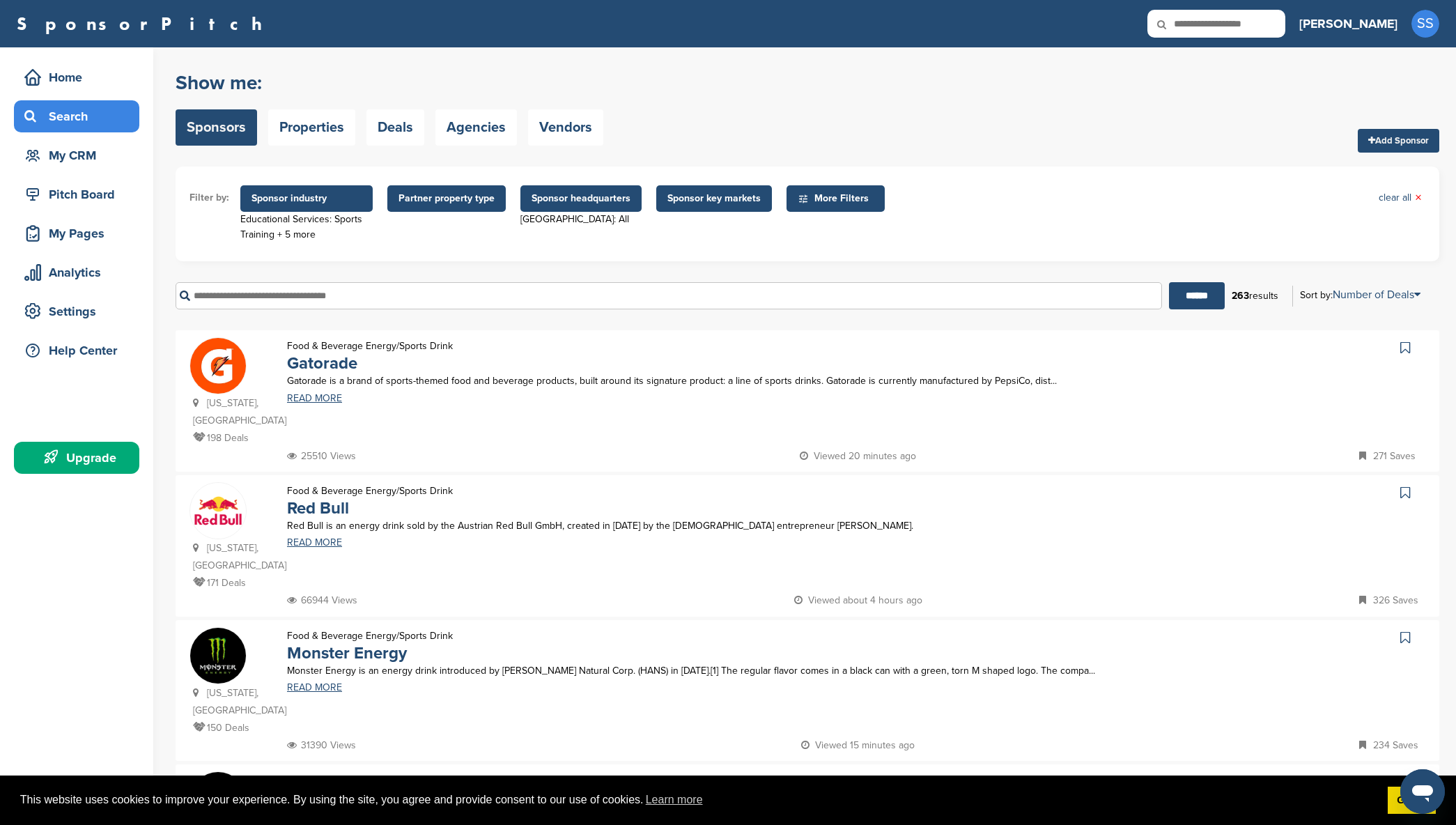
click at [709, 191] on span "Sponsor key markets" at bounding box center [714, 198] width 116 height 26
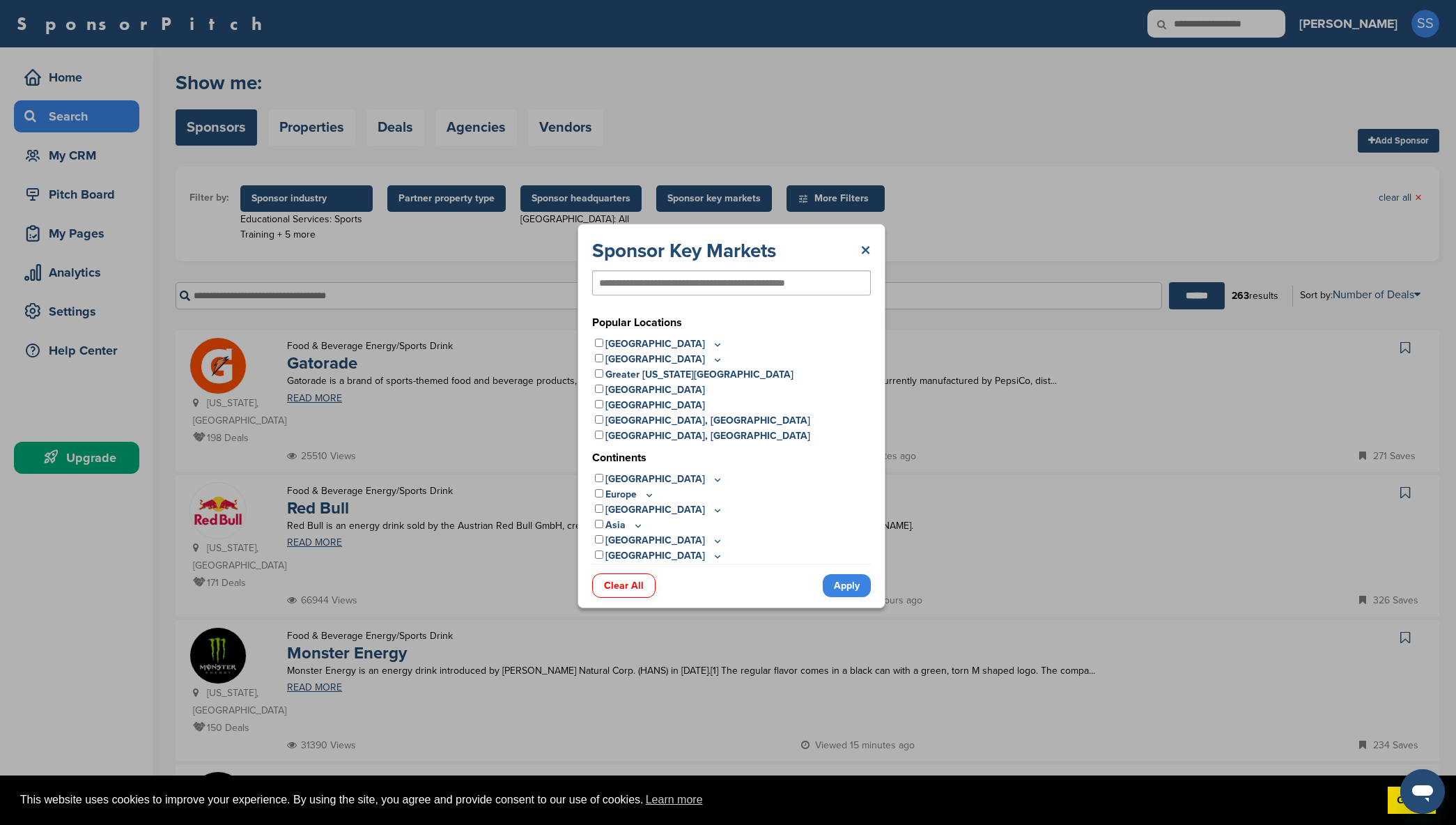
click at [867, 247] on link "×" at bounding box center [865, 251] width 10 height 25
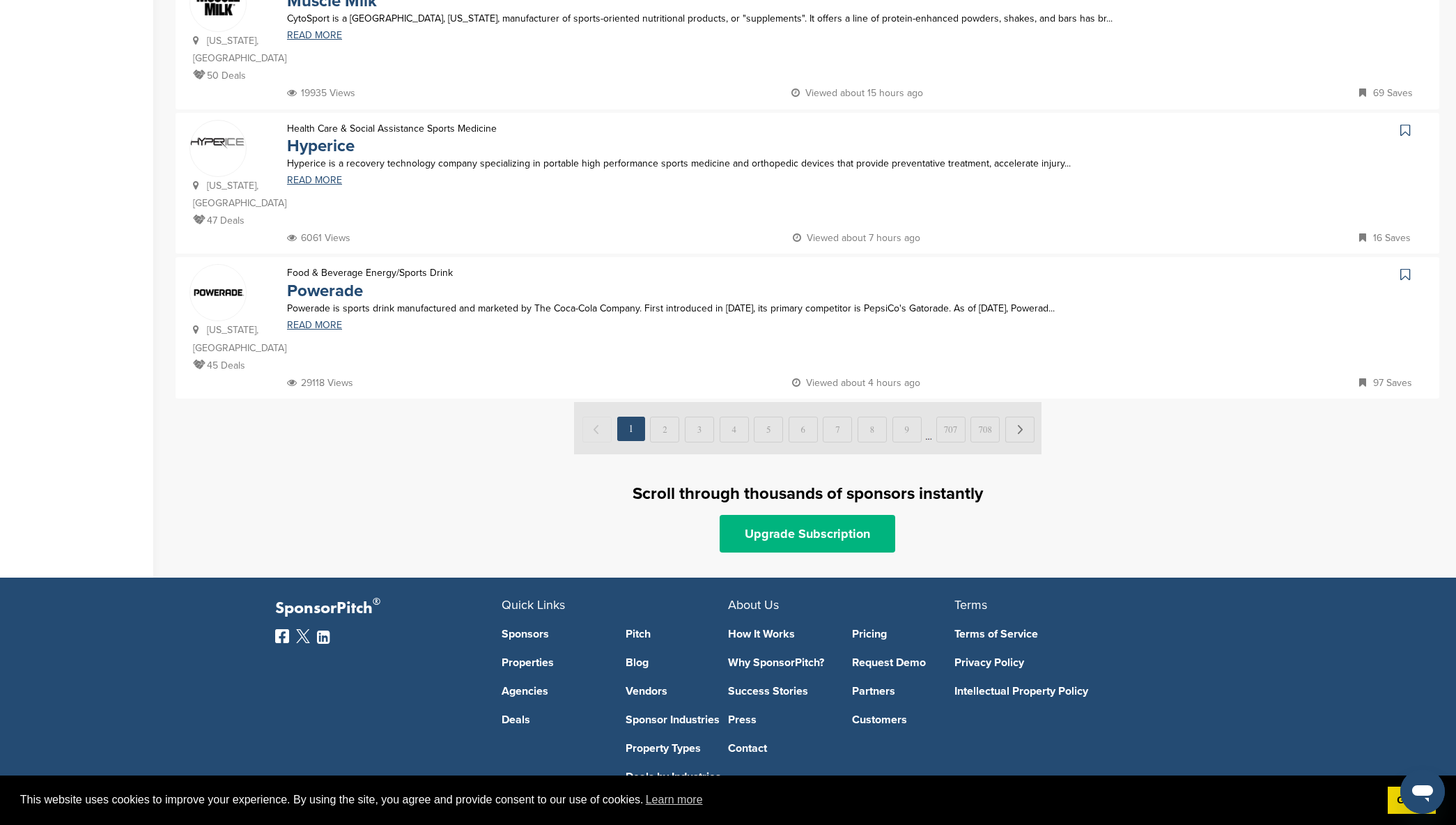
scroll to position [1376, 0]
click at [816, 515] on link "Upgrade Subscription" at bounding box center [808, 534] width 176 height 38
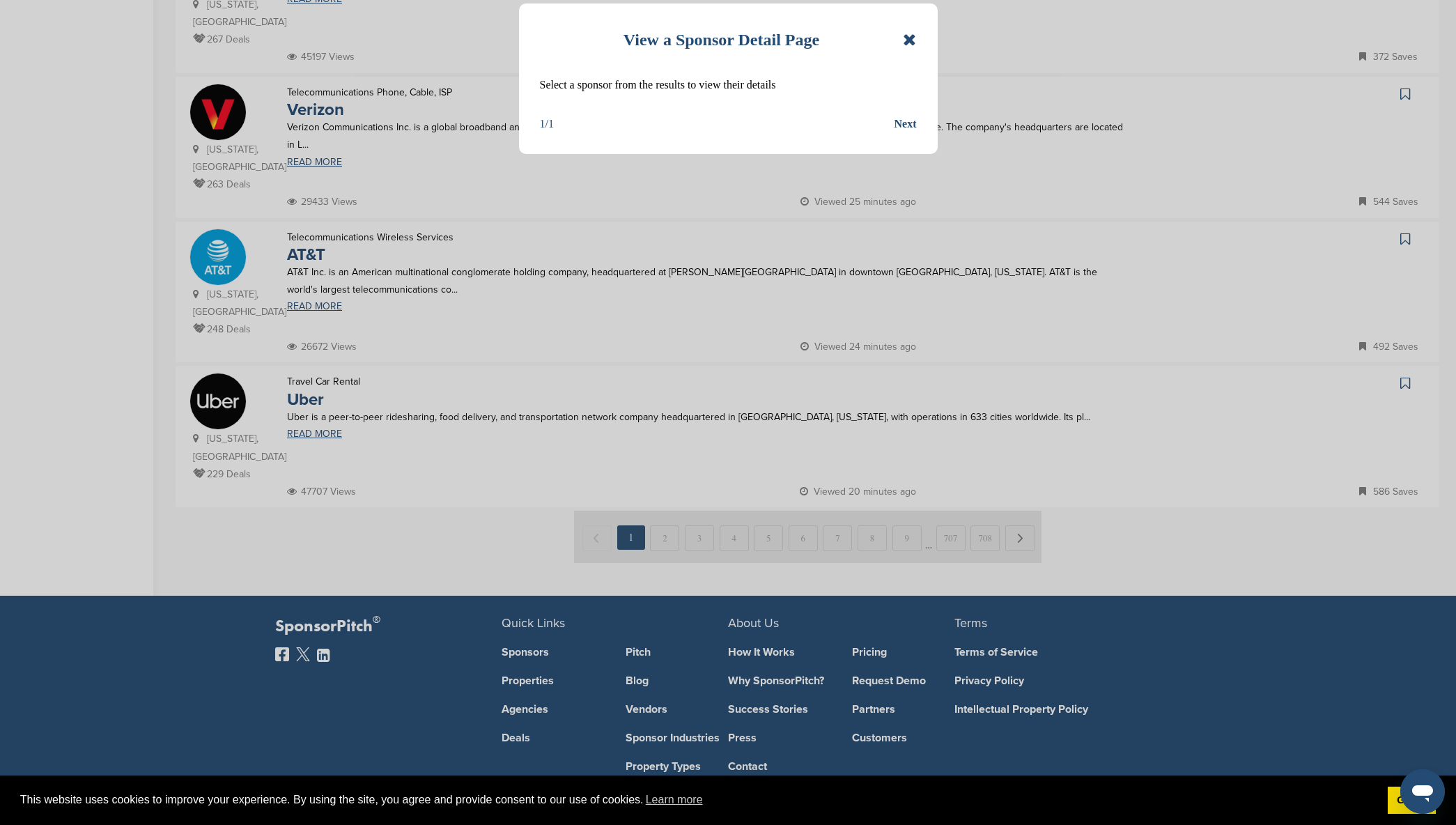
click at [918, 39] on div "View a Sponsor Detail Page Select a sponsor from the results to view their deta…" at bounding box center [728, 78] width 419 height 150
click at [894, 44] on div "View a Sponsor Detail Page" at bounding box center [728, 40] width 377 height 30
click at [910, 40] on icon at bounding box center [910, 40] width 13 height 17
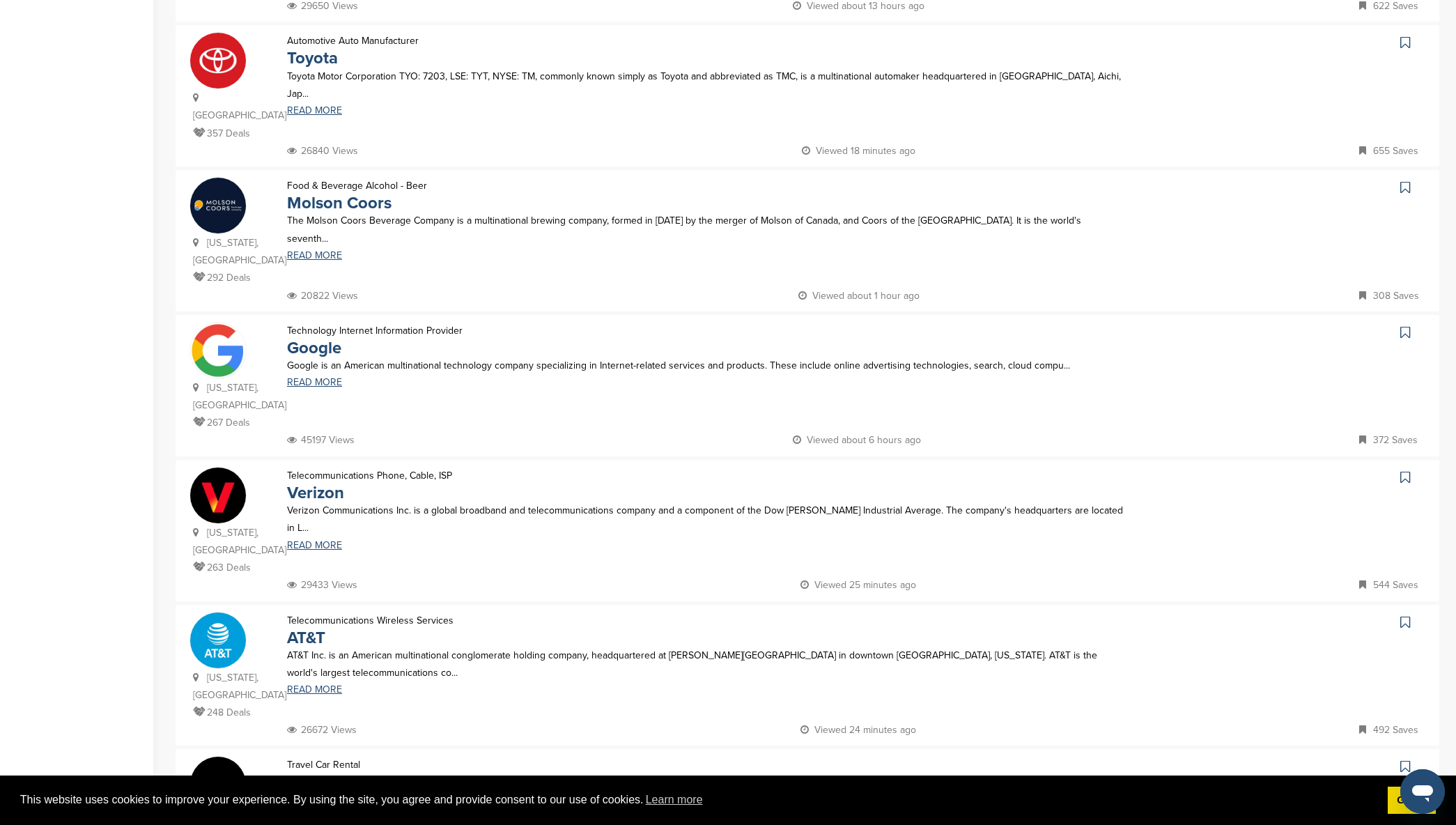
scroll to position [855, 0]
